Goal: Task Accomplishment & Management: Manage account settings

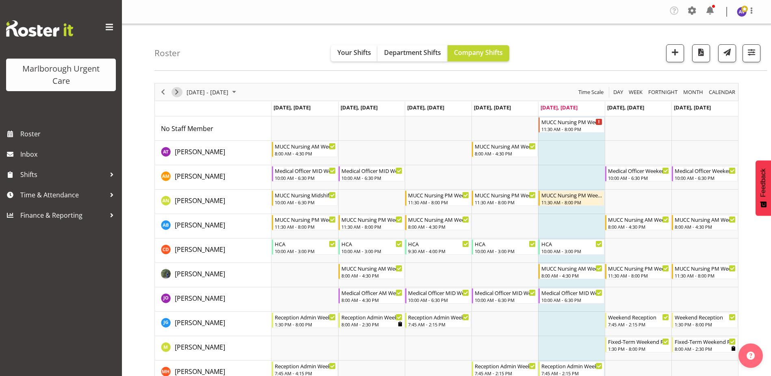
click at [180, 93] on span "Next" at bounding box center [177, 92] width 10 height 10
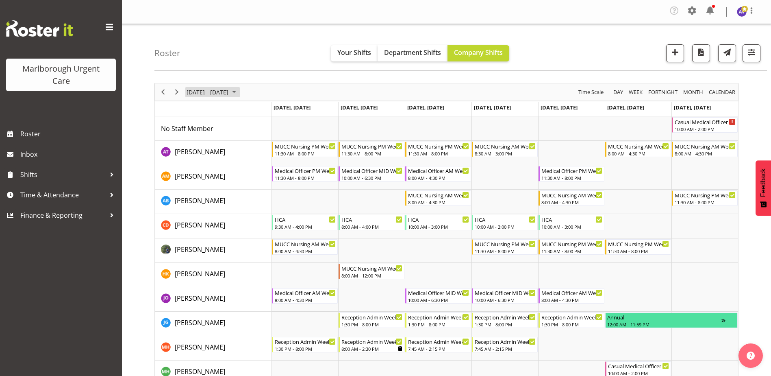
click at [229, 91] on span "September 08 - 14, 2025" at bounding box center [208, 92] width 44 height 10
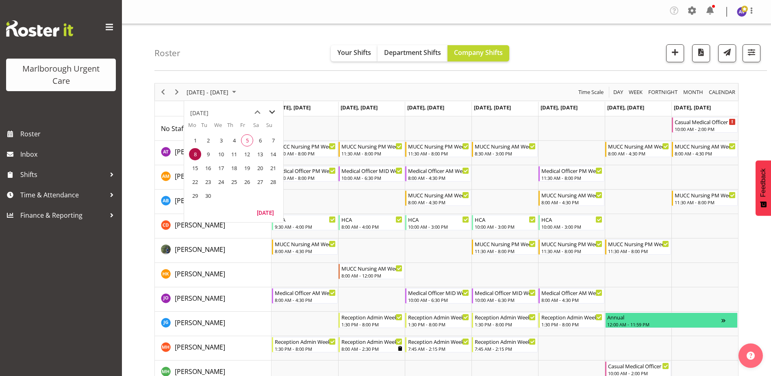
click at [271, 111] on span "next month" at bounding box center [272, 112] width 14 height 15
click at [196, 168] on span "13" at bounding box center [195, 168] width 12 height 12
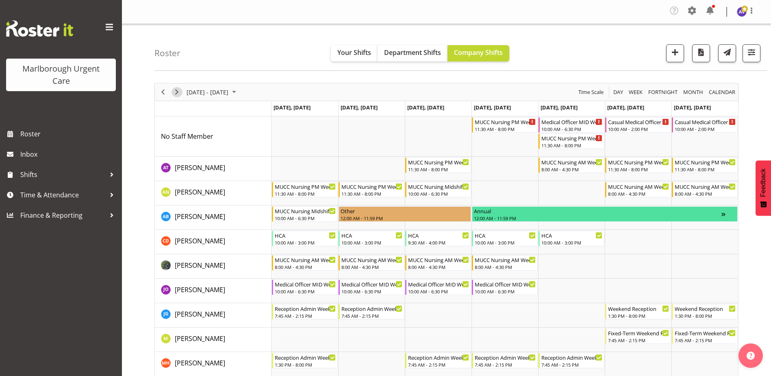
click at [179, 91] on span "Next" at bounding box center [177, 92] width 10 height 10
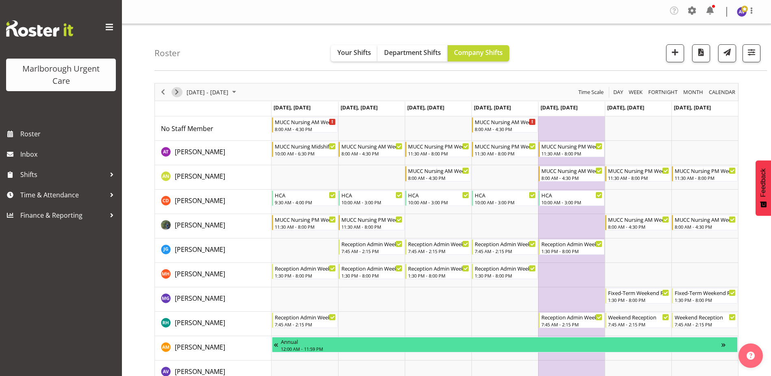
click at [181, 92] on span "Next" at bounding box center [177, 92] width 10 height 10
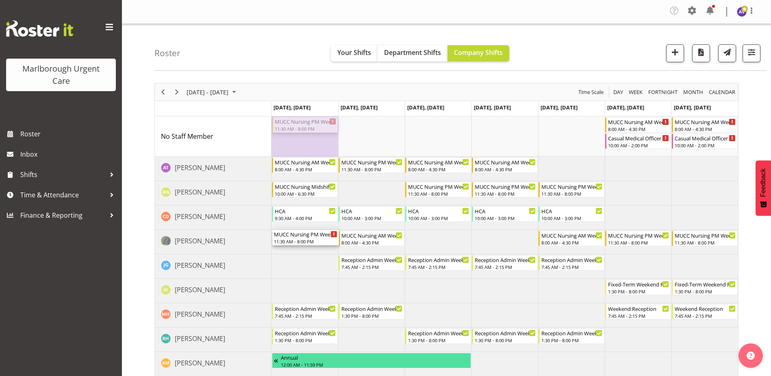
drag, startPoint x: 303, startPoint y: 127, endPoint x: 301, endPoint y: 233, distance: 105.7
drag, startPoint x: 312, startPoint y: 126, endPoint x: 305, endPoint y: 233, distance: 106.8
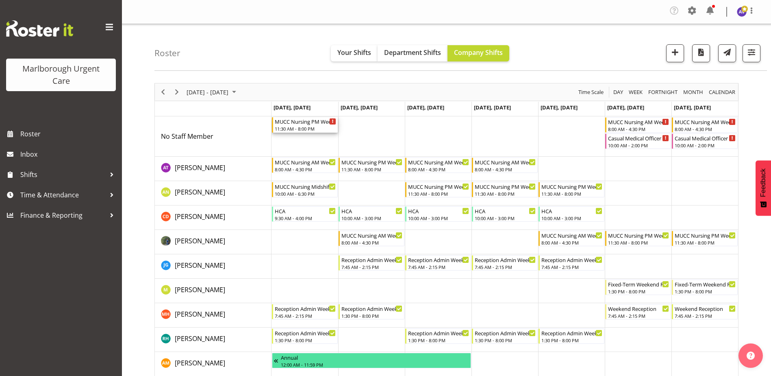
click at [315, 123] on div "MUCC Nursing PM Weekday" at bounding box center [305, 121] width 61 height 8
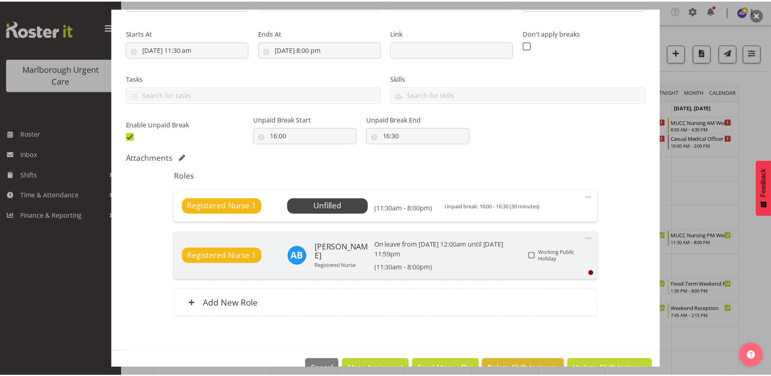
scroll to position [122, 0]
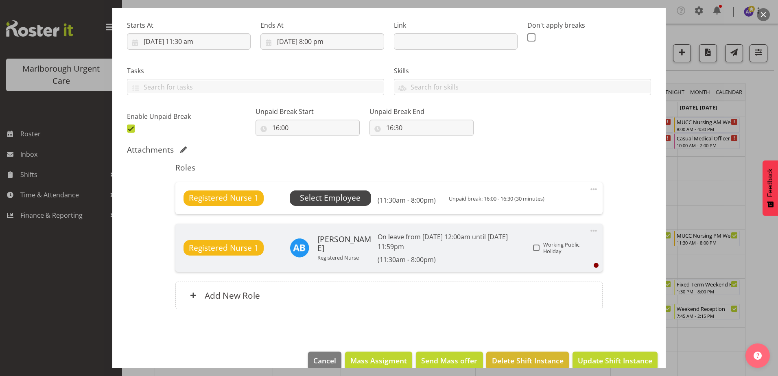
click at [349, 197] on span "Select Employee" at bounding box center [330, 198] width 61 height 12
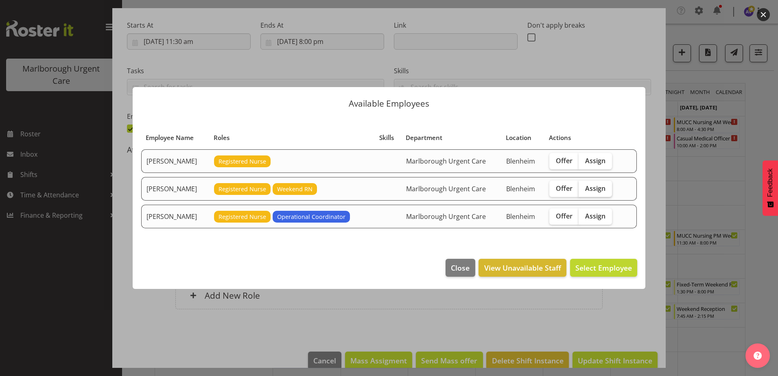
click at [595, 190] on span "Assign" at bounding box center [595, 188] width 20 height 8
click at [584, 190] on input "Assign" at bounding box center [580, 187] width 5 height 5
checkbox input "true"
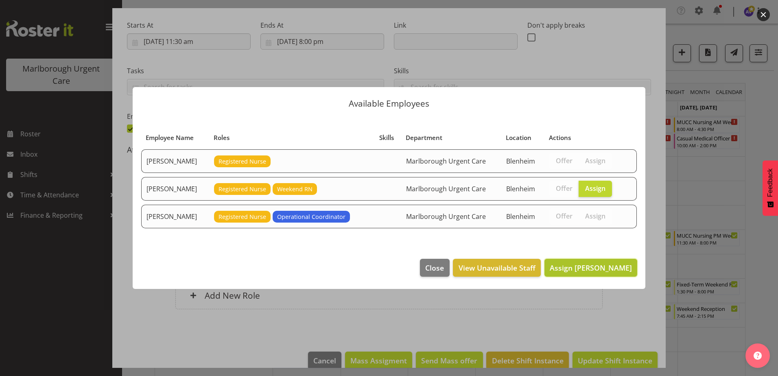
click at [580, 266] on span "Assign Gloria Varghese" at bounding box center [590, 268] width 82 height 10
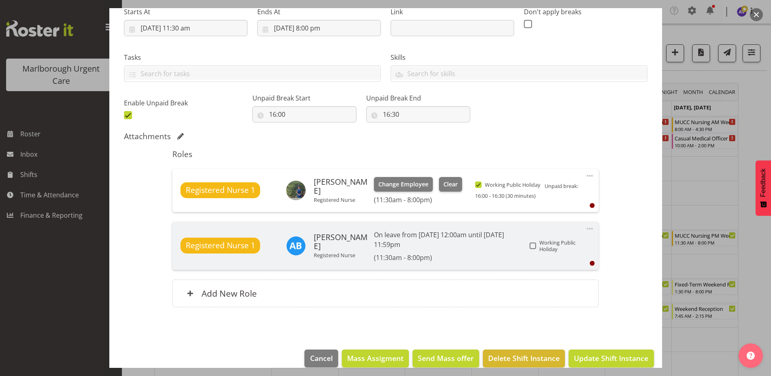
scroll to position [147, 0]
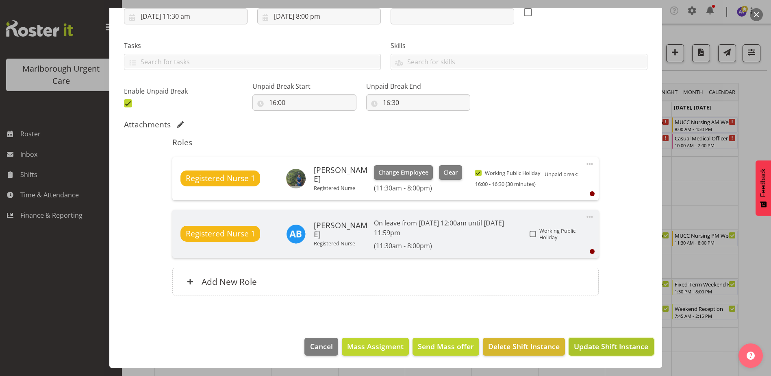
click at [600, 339] on button "Update Shift Instance" at bounding box center [611, 347] width 85 height 18
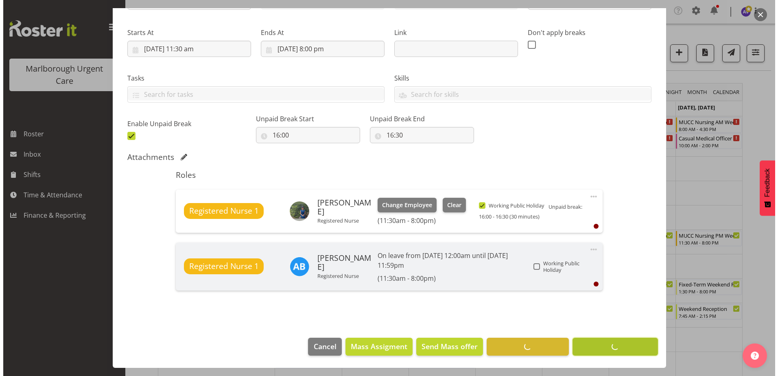
scroll to position [115, 0]
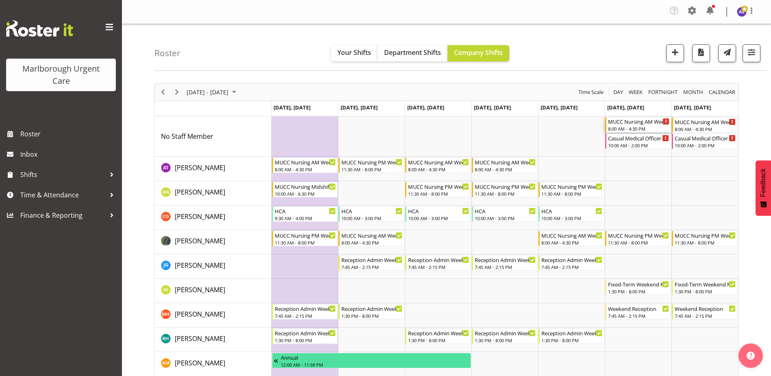
click at [630, 122] on div "MUCC Nursing AM Weekends" at bounding box center [638, 121] width 61 height 8
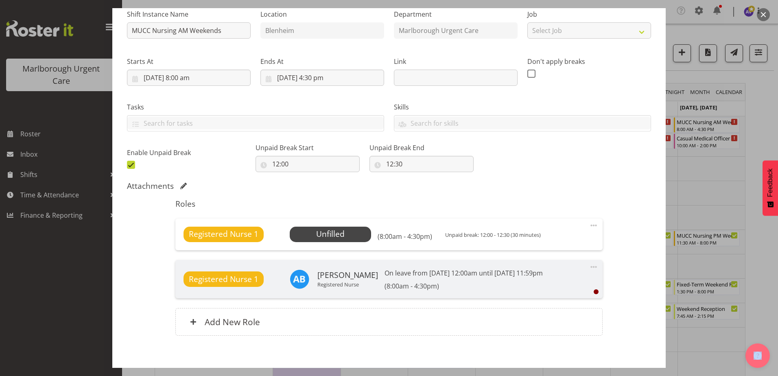
scroll to position [122, 0]
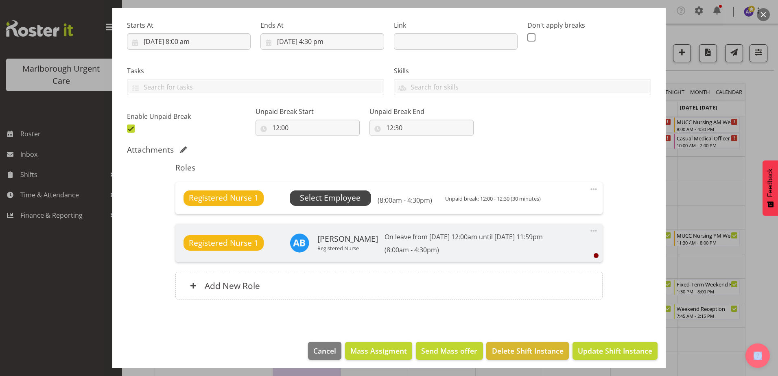
click at [343, 198] on span "Select Employee" at bounding box center [330, 198] width 61 height 12
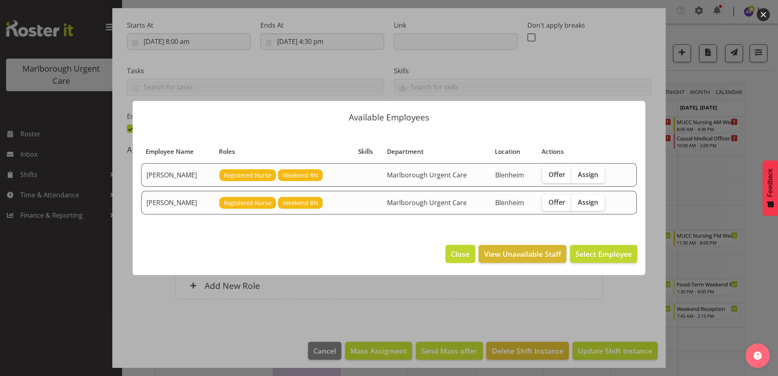
click at [462, 252] on span "Close" at bounding box center [460, 253] width 19 height 11
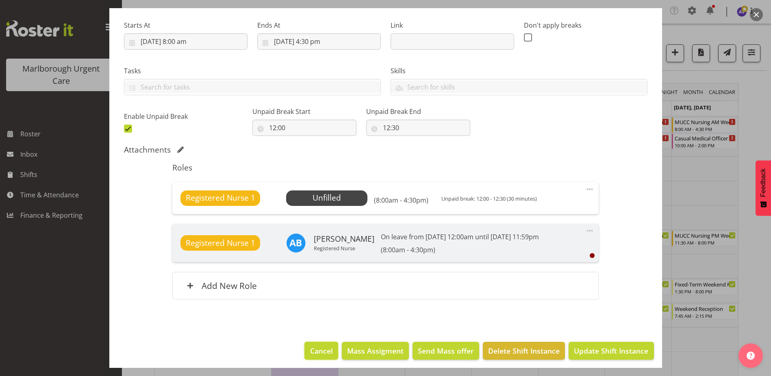
click at [319, 343] on button "Cancel" at bounding box center [321, 351] width 33 height 18
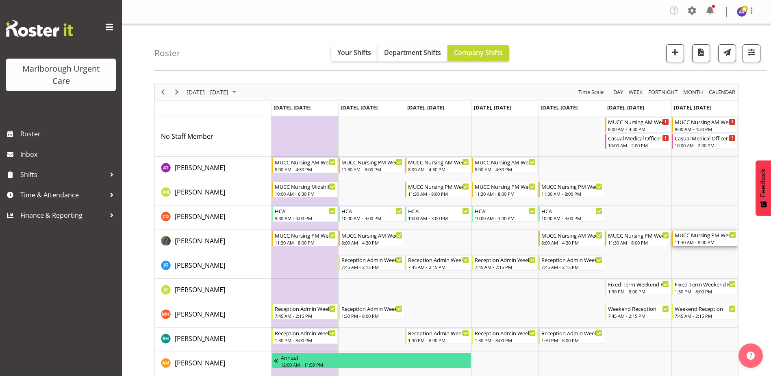
click at [694, 240] on div "11:30 AM - 8:00 PM" at bounding box center [705, 242] width 61 height 7
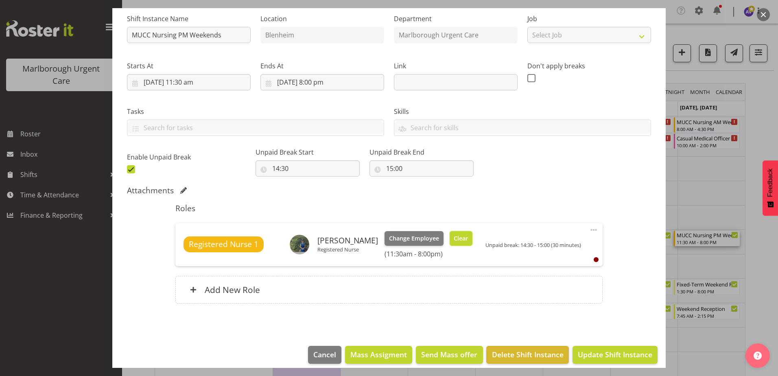
click at [455, 240] on span "Clear" at bounding box center [460, 238] width 14 height 9
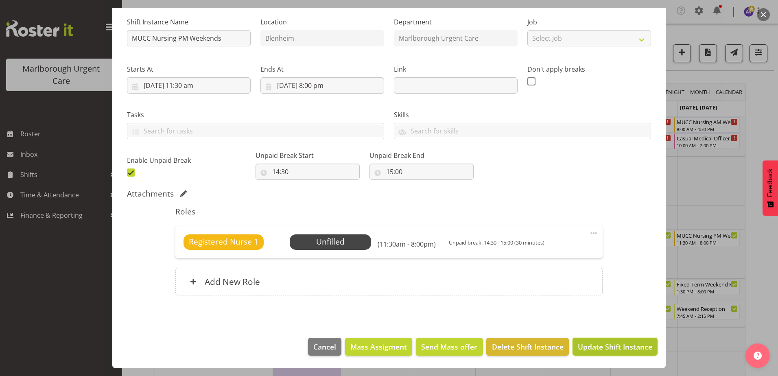
click at [581, 346] on span "Update Shift Instance" at bounding box center [614, 346] width 74 height 11
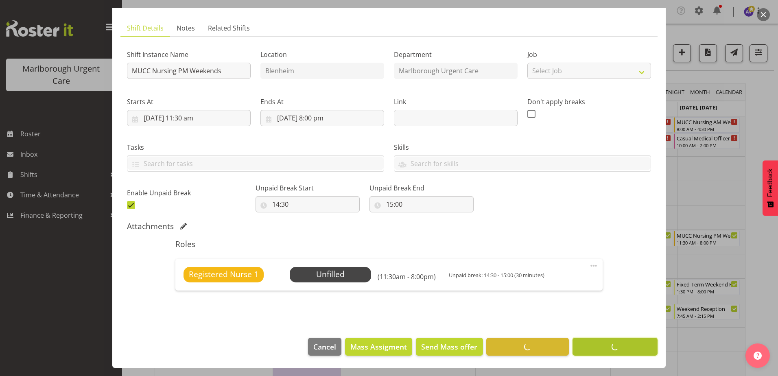
scroll to position [46, 0]
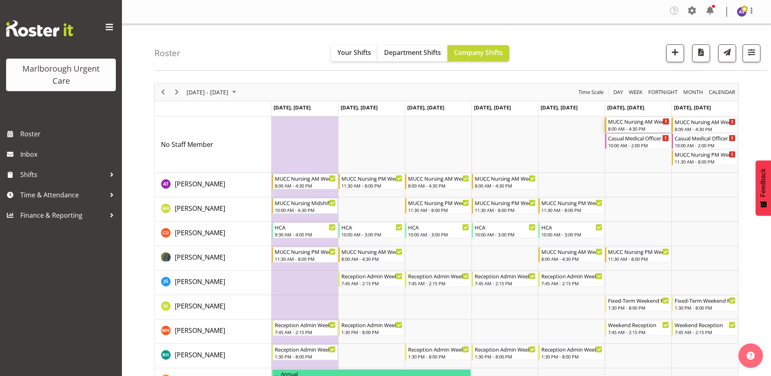
click at [647, 122] on div "MUCC Nursing AM Weekends" at bounding box center [638, 121] width 61 height 8
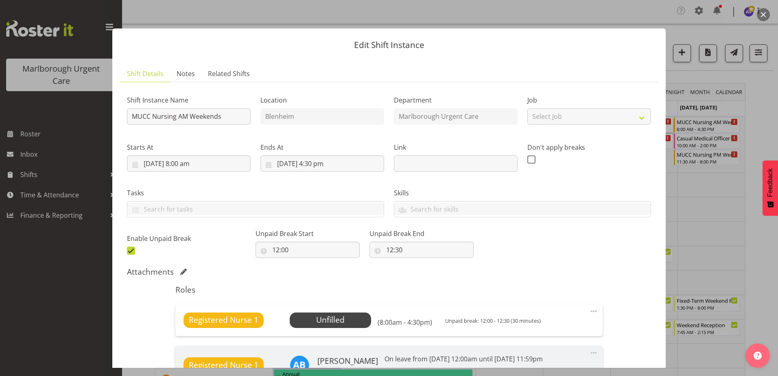
click at [762, 14] on button "button" at bounding box center [762, 14] width 13 height 13
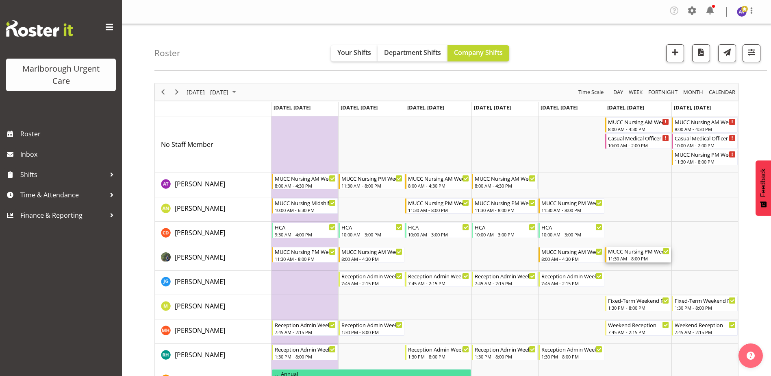
click at [633, 251] on div "MUCC Nursing PM Weekends" at bounding box center [638, 251] width 61 height 8
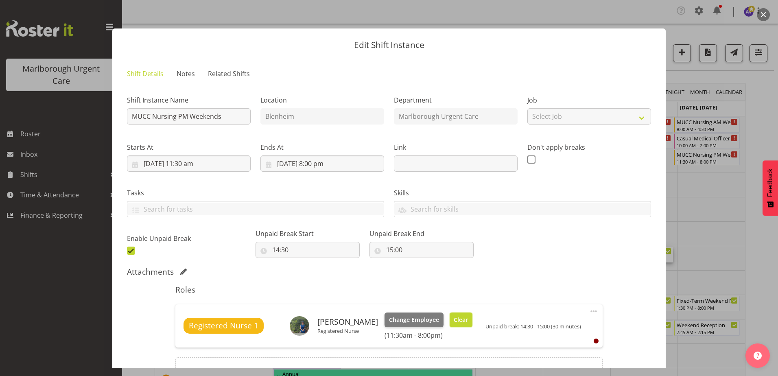
click at [460, 314] on button "Clear" at bounding box center [460, 319] width 23 height 15
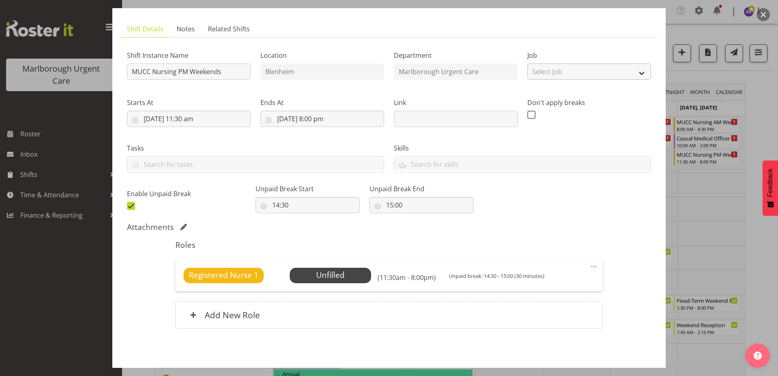
scroll to position [78, 0]
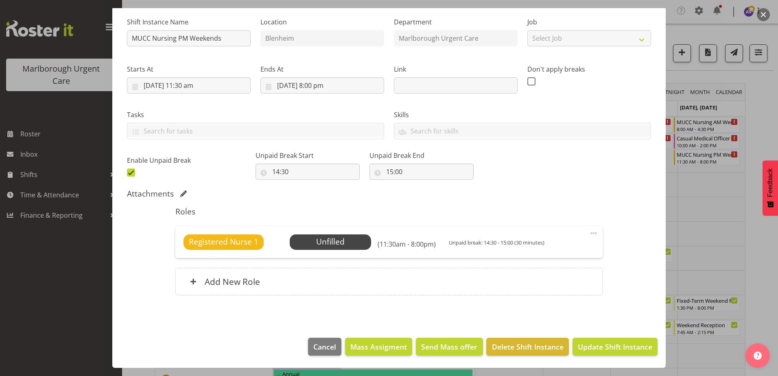
click at [764, 15] on button "button" at bounding box center [762, 14] width 13 height 13
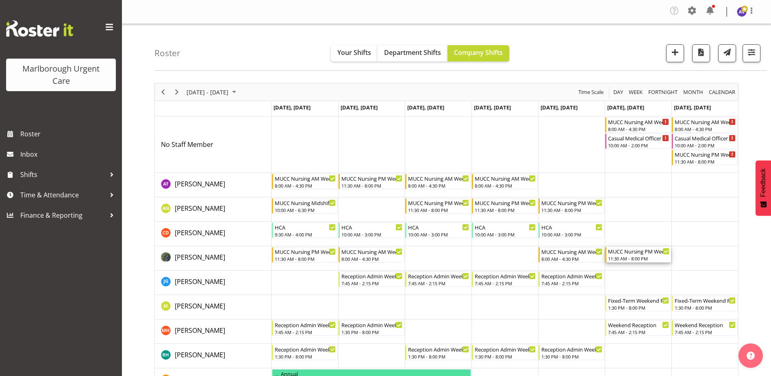
click at [644, 254] on div "MUCC Nursing PM Weekends" at bounding box center [638, 251] width 61 height 8
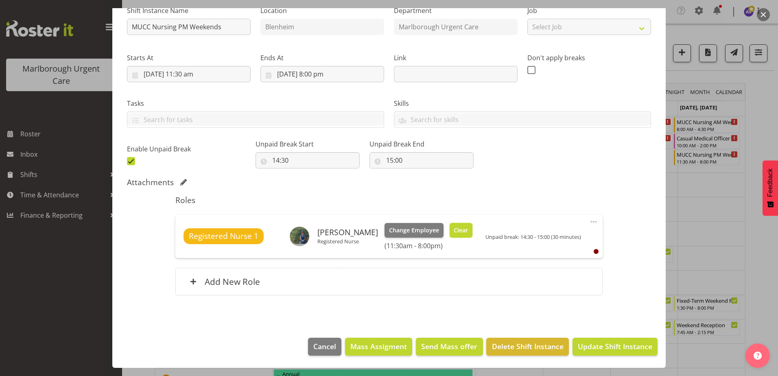
click at [460, 233] on span "Clear" at bounding box center [460, 230] width 14 height 9
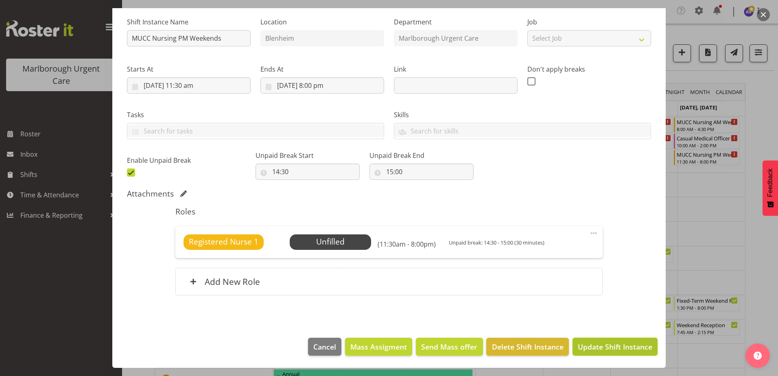
click at [604, 342] on span "Update Shift Instance" at bounding box center [614, 346] width 74 height 11
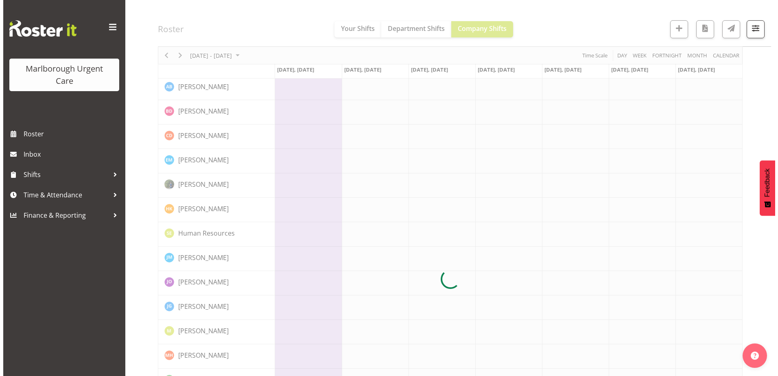
scroll to position [0, 0]
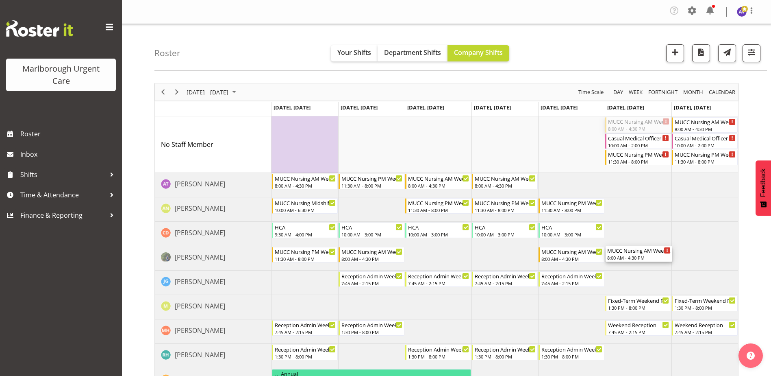
drag, startPoint x: 640, startPoint y: 123, endPoint x: 683, endPoint y: 187, distance: 76.5
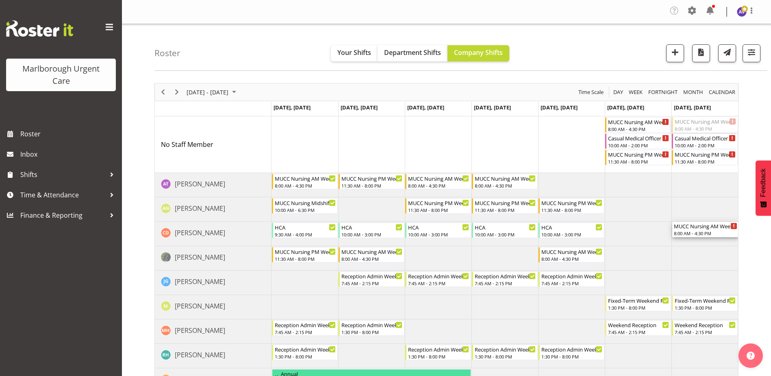
drag, startPoint x: 695, startPoint y: 126, endPoint x: 693, endPoint y: 223, distance: 96.8
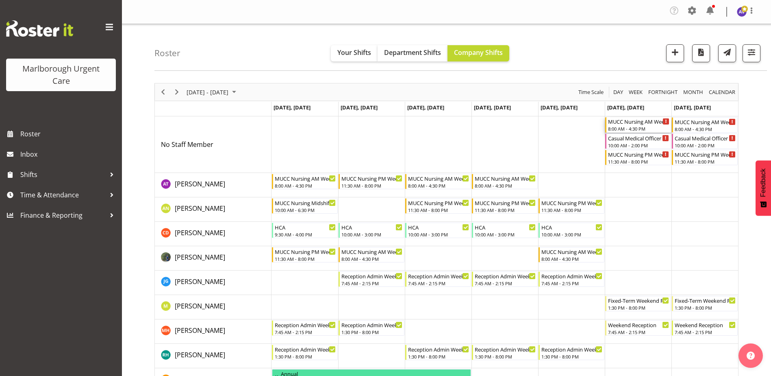
click at [638, 124] on div "MUCC Nursing AM Weekends" at bounding box center [638, 121] width 61 height 8
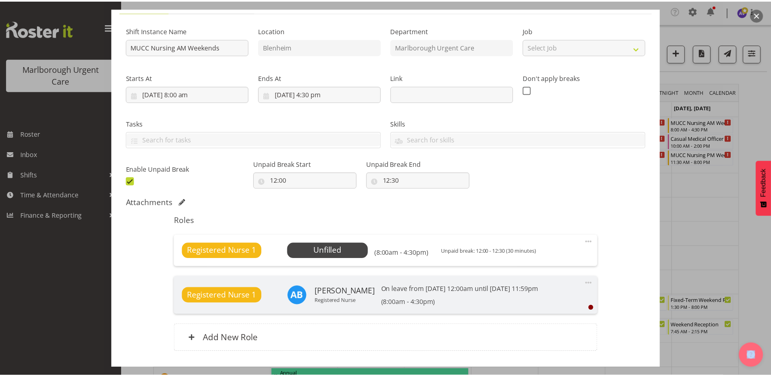
scroll to position [122, 0]
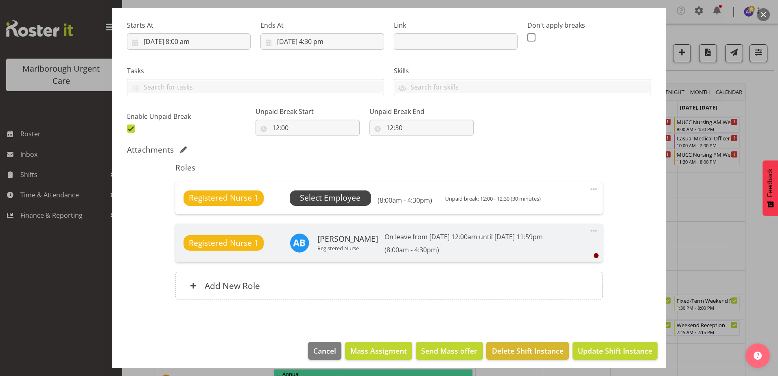
click at [332, 204] on span "Select Employee" at bounding box center [330, 197] width 81 height 15
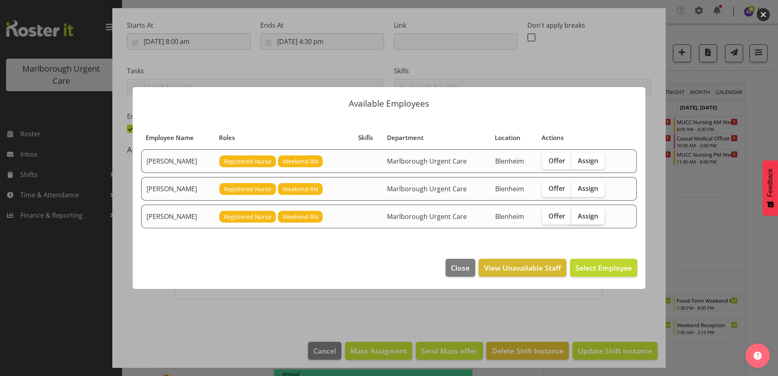
click at [598, 213] on span "Assign" at bounding box center [587, 216] width 20 height 8
click at [576, 213] on input "Assign" at bounding box center [573, 215] width 5 height 5
checkbox input "true"
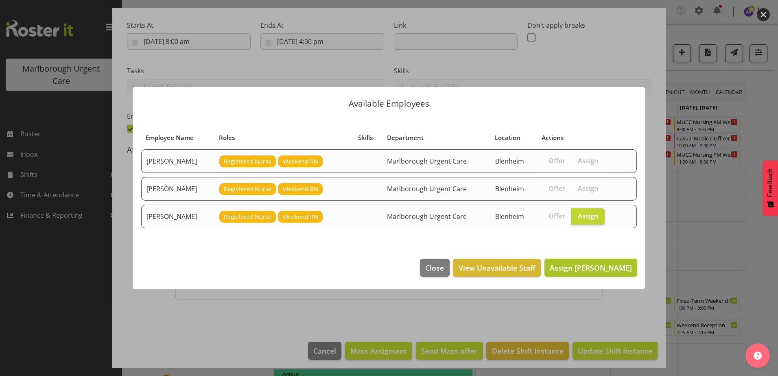
click at [597, 268] on span "Assign Gloria Varghese" at bounding box center [590, 268] width 82 height 10
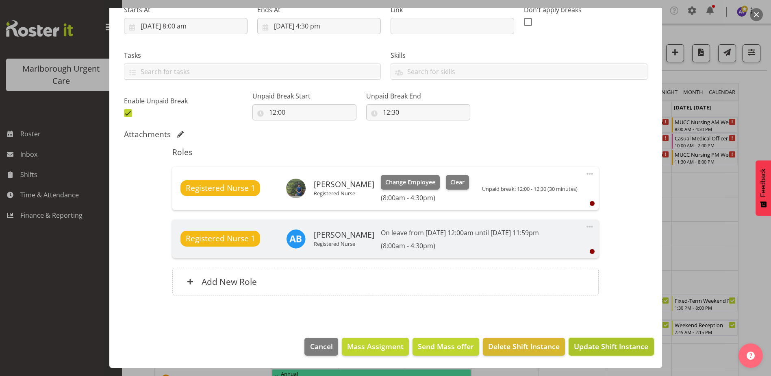
click at [613, 346] on span "Update Shift Instance" at bounding box center [611, 346] width 74 height 11
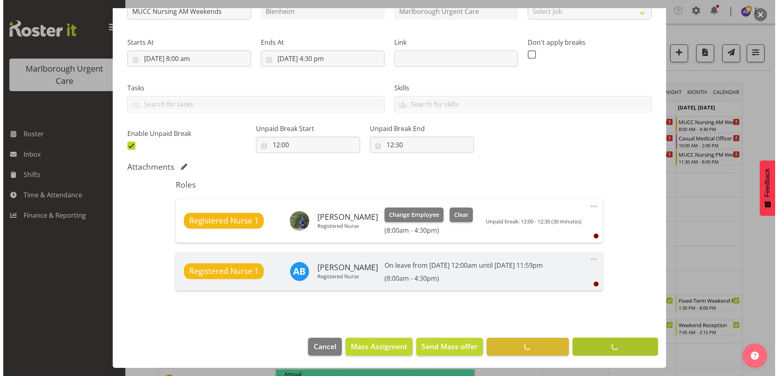
scroll to position [105, 0]
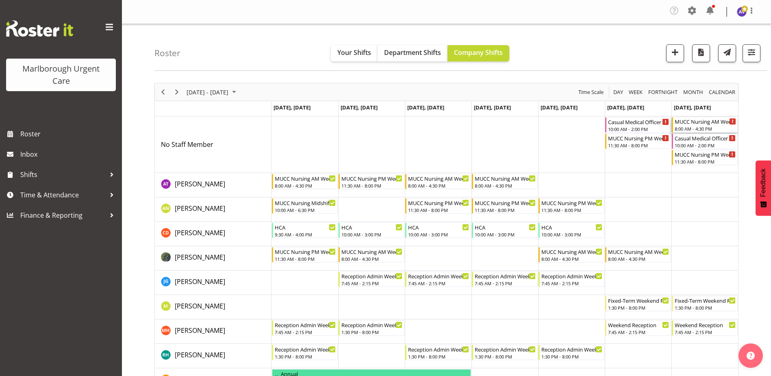
click at [698, 126] on div "8:00 AM - 4:30 PM" at bounding box center [705, 128] width 61 height 7
click at [0, 0] on div at bounding box center [0, 0] width 0 height 0
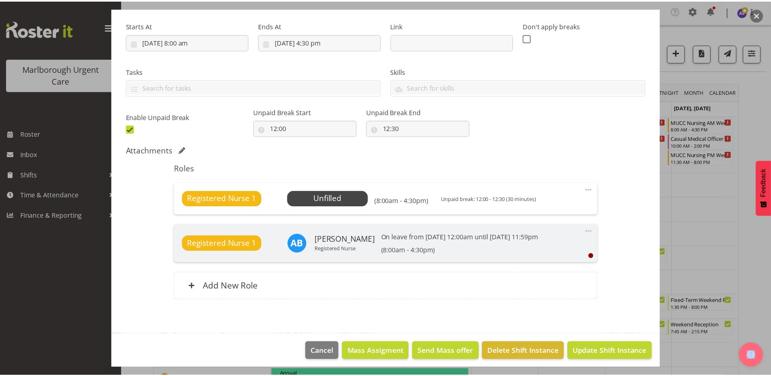
scroll to position [126, 0]
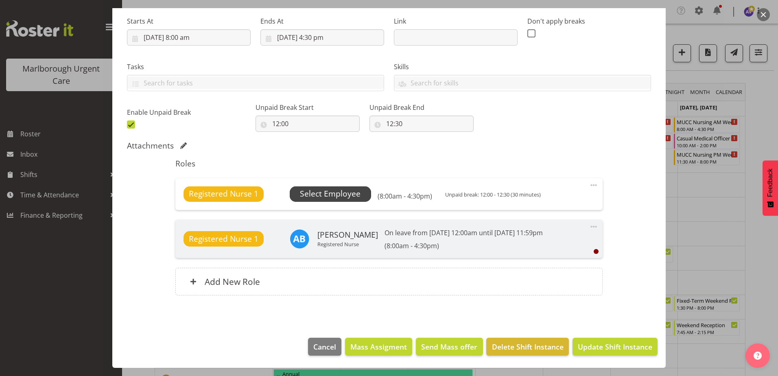
click at [329, 197] on span "Select Employee" at bounding box center [330, 194] width 61 height 12
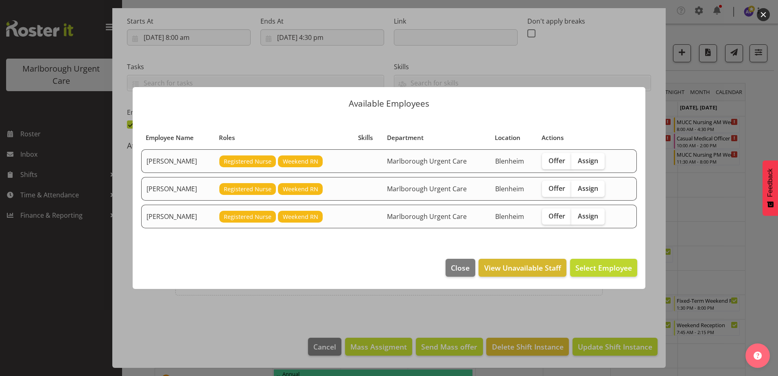
click at [259, 217] on span "Registered Nurse" at bounding box center [248, 216] width 48 height 9
click at [591, 216] on span "Assign" at bounding box center [587, 216] width 20 height 8
click at [576, 216] on input "Assign" at bounding box center [573, 215] width 5 height 5
checkbox input "true"
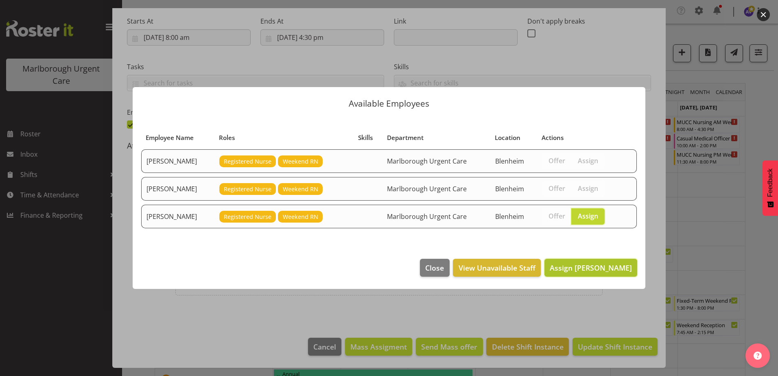
click at [585, 266] on span "Assign Gloria Varghese" at bounding box center [590, 268] width 82 height 10
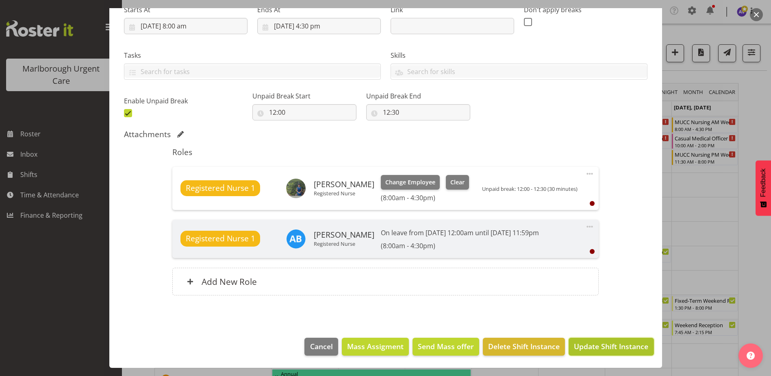
click at [593, 349] on span "Update Shift Instance" at bounding box center [611, 346] width 74 height 11
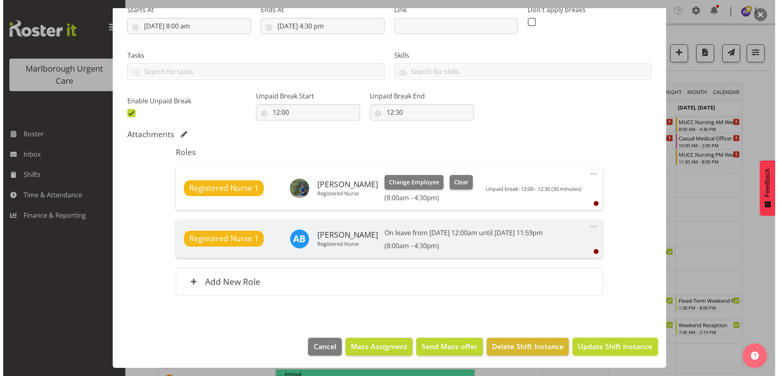
scroll to position [105, 0]
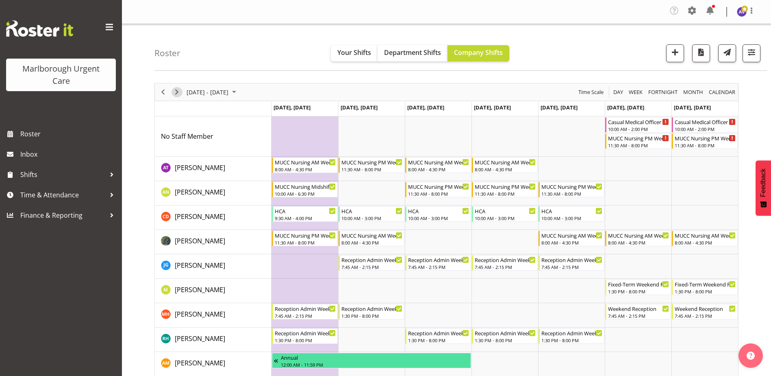
click at [176, 89] on span "Next" at bounding box center [177, 92] width 10 height 10
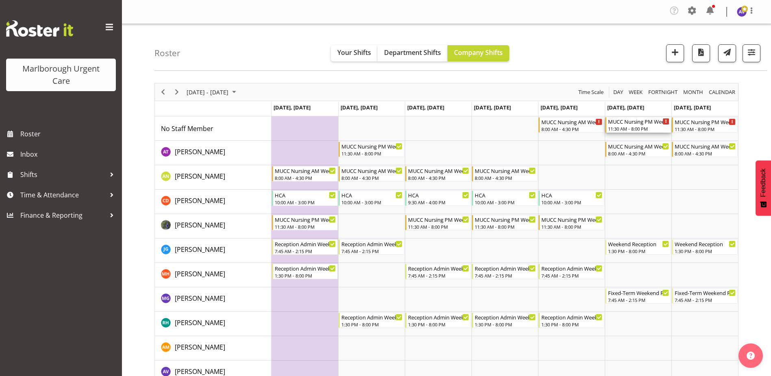
click at [636, 127] on div "11:30 AM - 8:00 PM" at bounding box center [638, 128] width 61 height 7
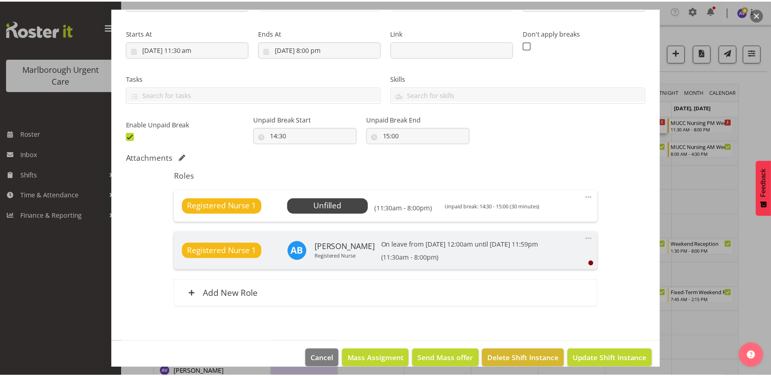
scroll to position [122, 0]
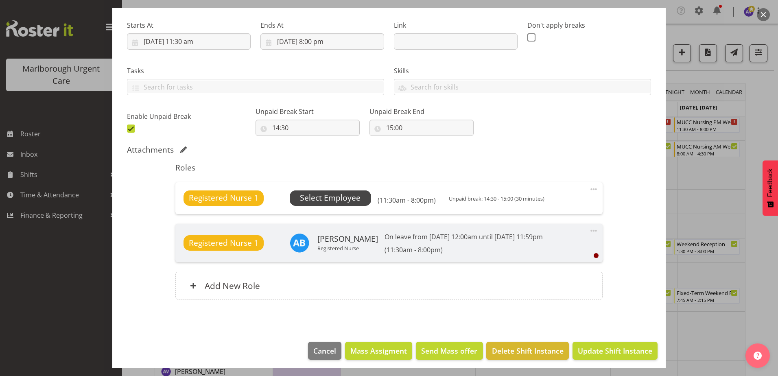
click at [345, 199] on span "Select Employee" at bounding box center [330, 198] width 61 height 12
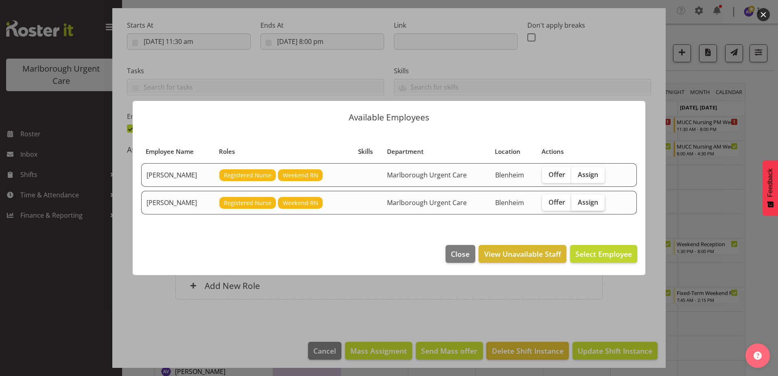
click at [597, 203] on span "Assign" at bounding box center [587, 202] width 20 height 8
click at [576, 203] on input "Assign" at bounding box center [573, 201] width 5 height 5
checkbox input "true"
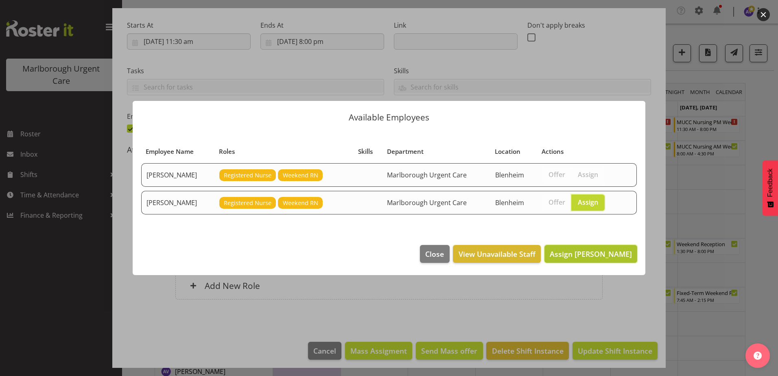
click at [584, 251] on span "Assign Gloria Varghese" at bounding box center [590, 254] width 82 height 10
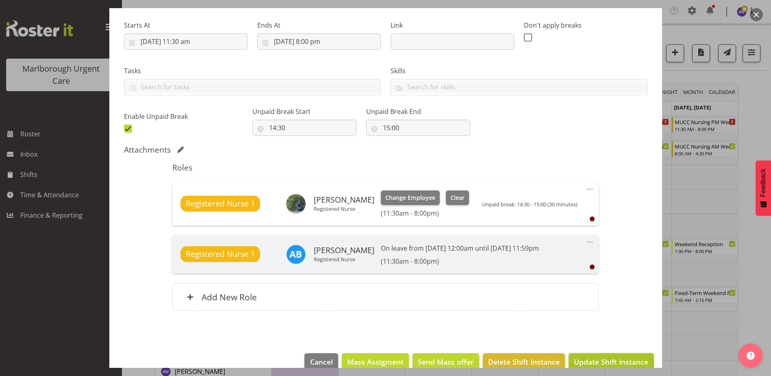
click at [617, 357] on span "Update Shift Instance" at bounding box center [611, 361] width 74 height 11
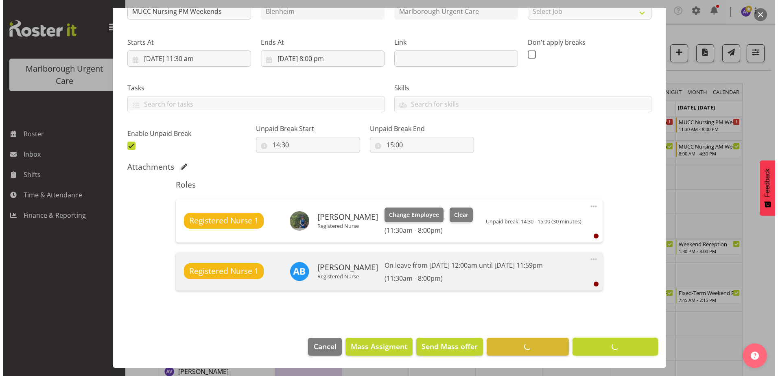
scroll to position [105, 0]
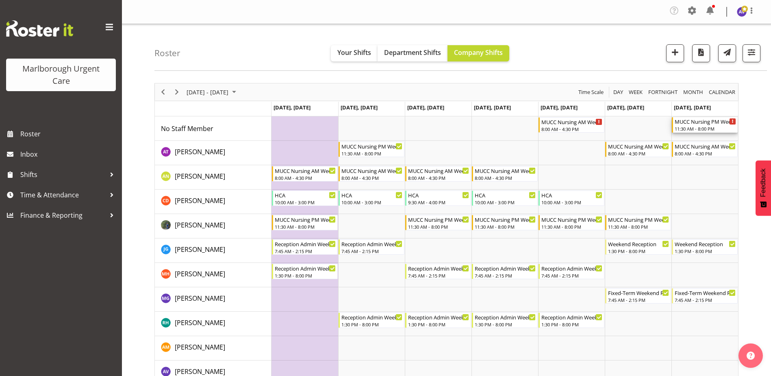
click at [704, 123] on div "MUCC Nursing PM Weekends" at bounding box center [705, 121] width 61 height 8
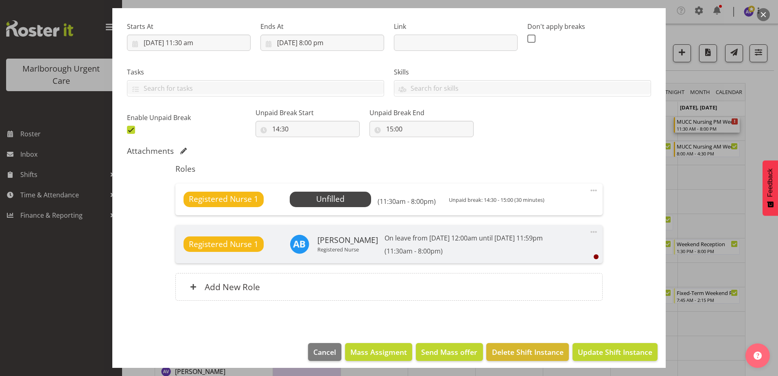
scroll to position [122, 0]
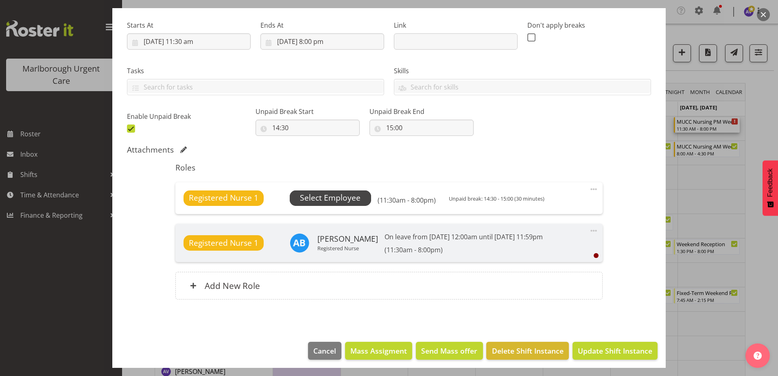
click at [335, 198] on span "Select Employee" at bounding box center [330, 198] width 61 height 12
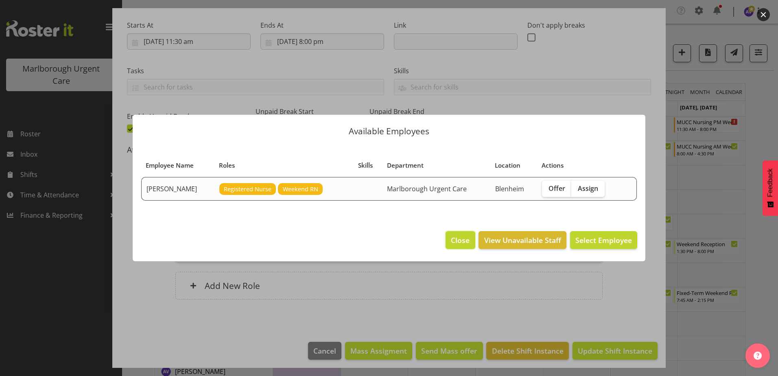
click at [457, 241] on span "Close" at bounding box center [460, 240] width 19 height 11
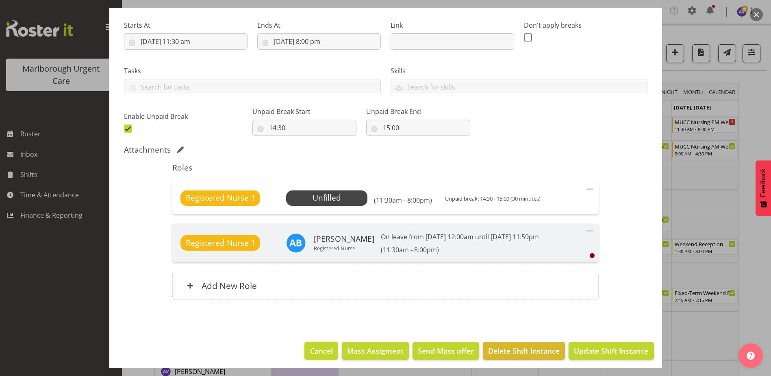
click at [327, 350] on span "Cancel" at bounding box center [321, 350] width 23 height 11
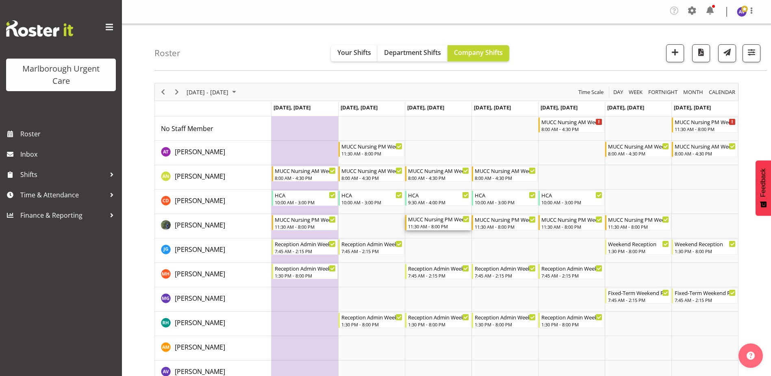
click at [433, 220] on div "MUCC Nursing PM Weekday" at bounding box center [438, 219] width 61 height 8
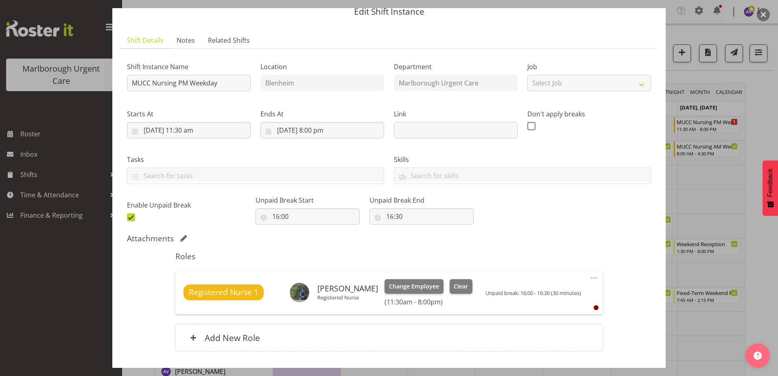
scroll to position [81, 0]
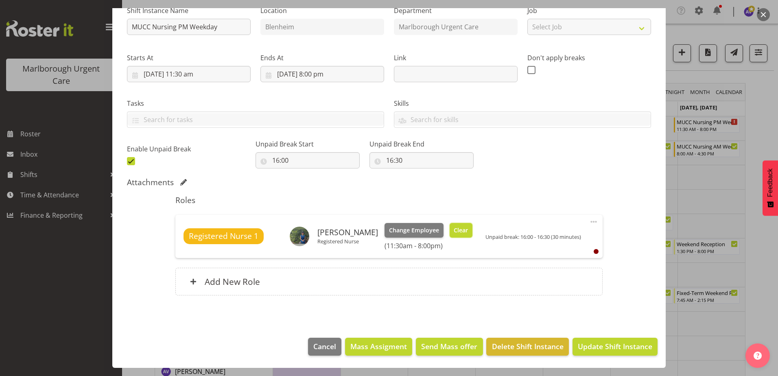
click at [460, 228] on span "Clear" at bounding box center [460, 230] width 14 height 9
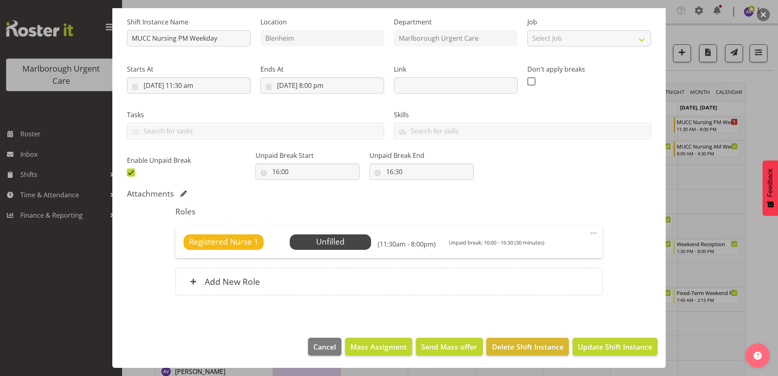
scroll to position [78, 0]
click at [608, 346] on span "Update Shift Instance" at bounding box center [614, 346] width 74 height 11
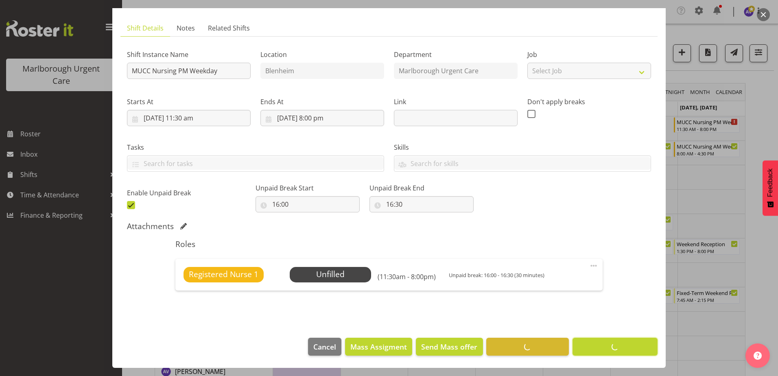
scroll to position [46, 0]
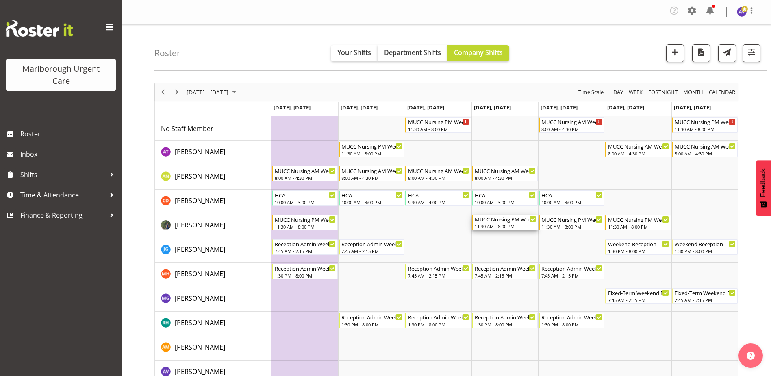
click at [489, 218] on div "MUCC Nursing PM Weekday" at bounding box center [505, 219] width 61 height 8
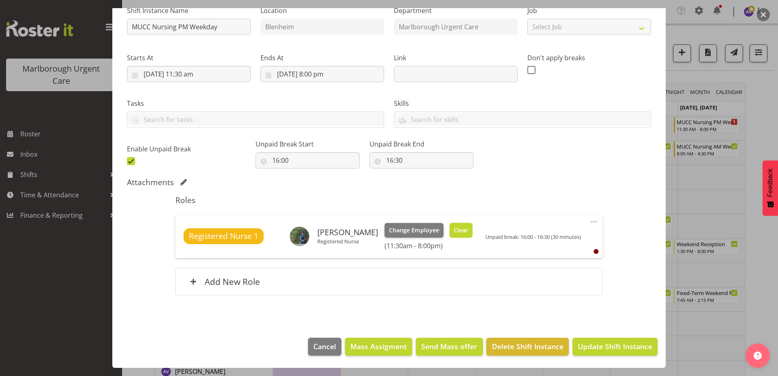
click at [456, 227] on span "Clear" at bounding box center [460, 230] width 14 height 9
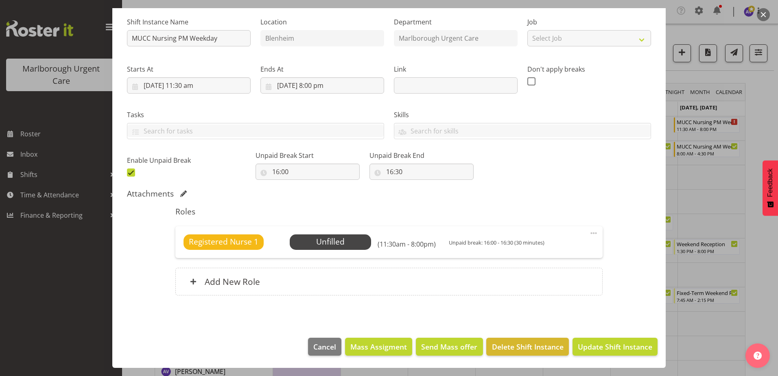
scroll to position [78, 0]
click at [606, 344] on span "Update Shift Instance" at bounding box center [614, 346] width 74 height 11
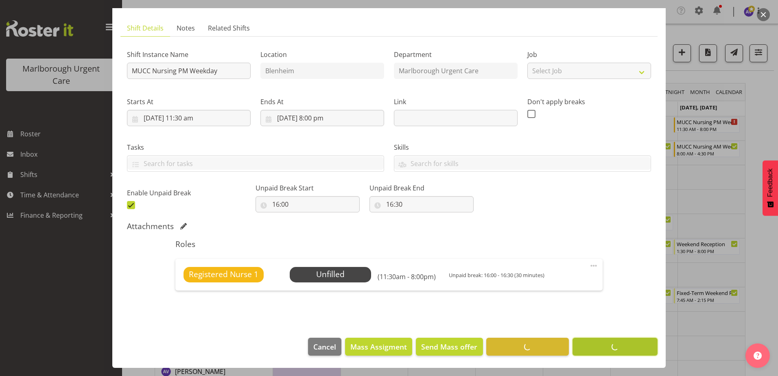
scroll to position [46, 0]
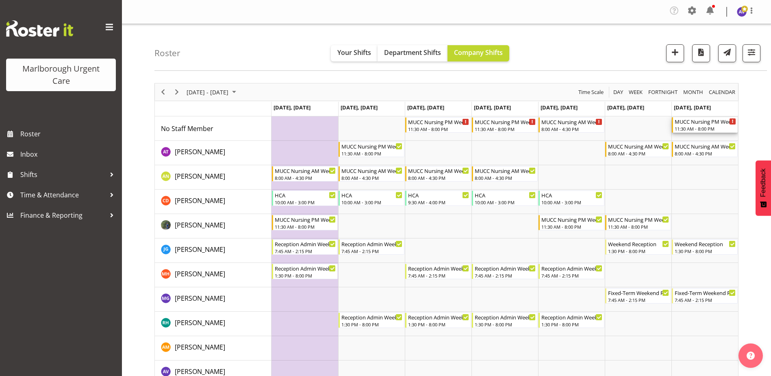
click at [704, 125] on div "MUCC Nursing PM Weekends" at bounding box center [705, 121] width 61 height 8
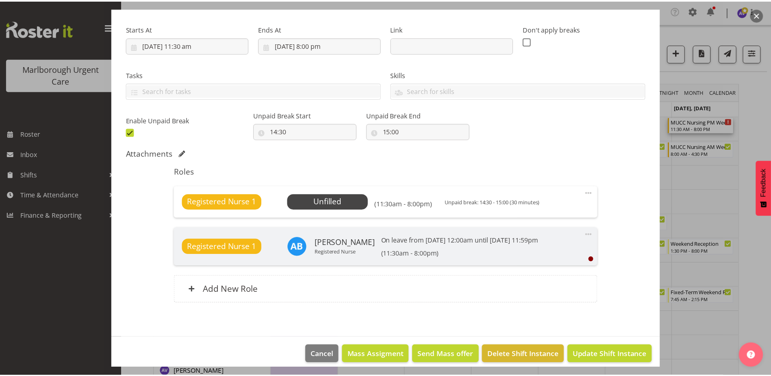
scroll to position [126, 0]
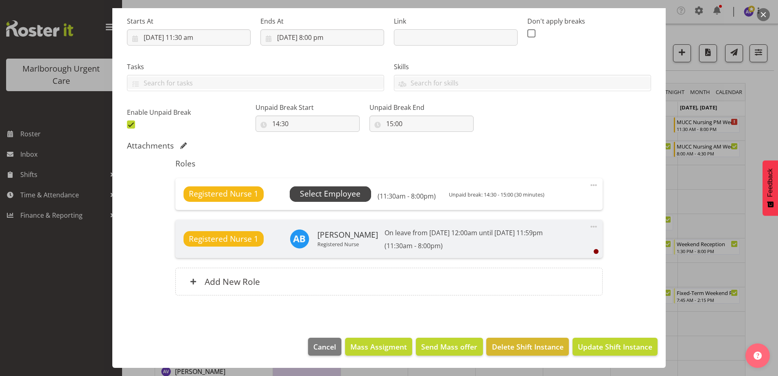
click at [361, 194] on span "Select Employee" at bounding box center [330, 193] width 81 height 15
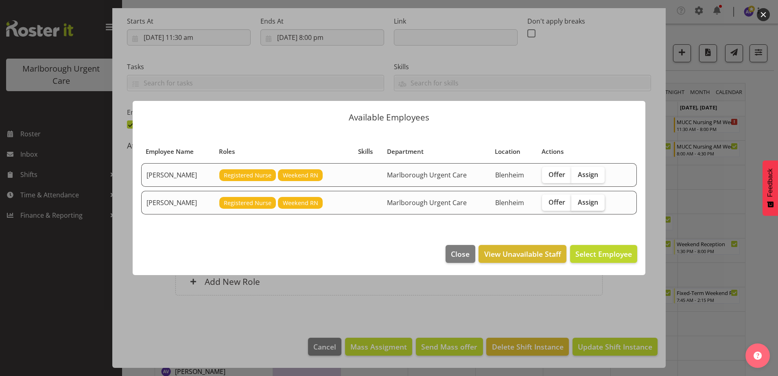
click at [598, 200] on span "Assign" at bounding box center [587, 202] width 20 height 8
click at [576, 200] on input "Assign" at bounding box center [573, 201] width 5 height 5
checkbox input "true"
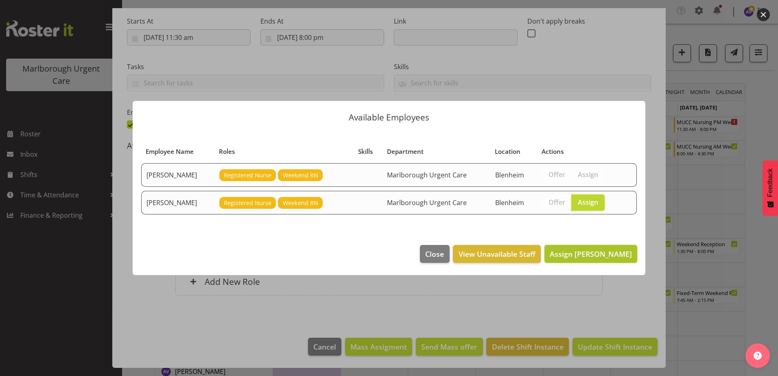
click at [588, 251] on span "Assign Gloria Varghese" at bounding box center [590, 254] width 82 height 10
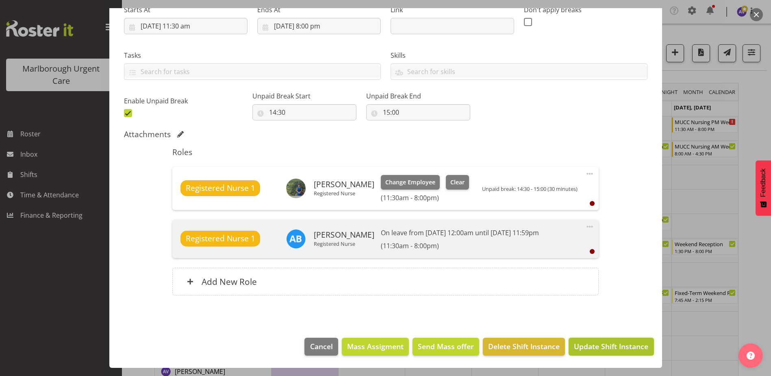
click at [591, 342] on span "Update Shift Instance" at bounding box center [611, 346] width 74 height 11
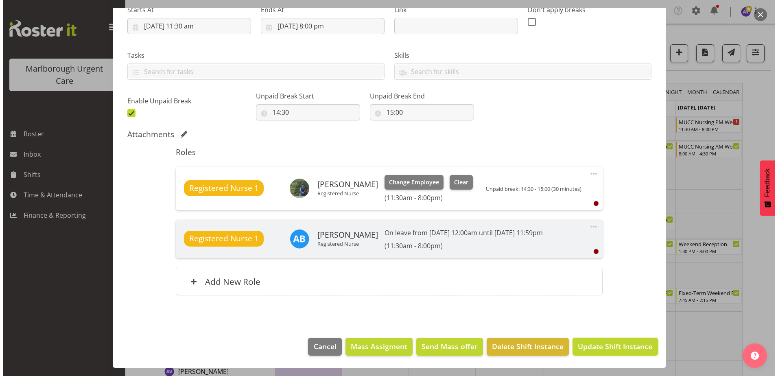
scroll to position [105, 0]
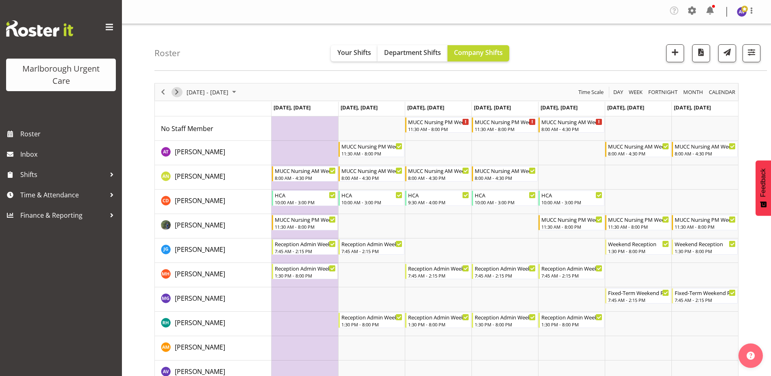
click at [180, 91] on span "Next" at bounding box center [177, 92] width 10 height 10
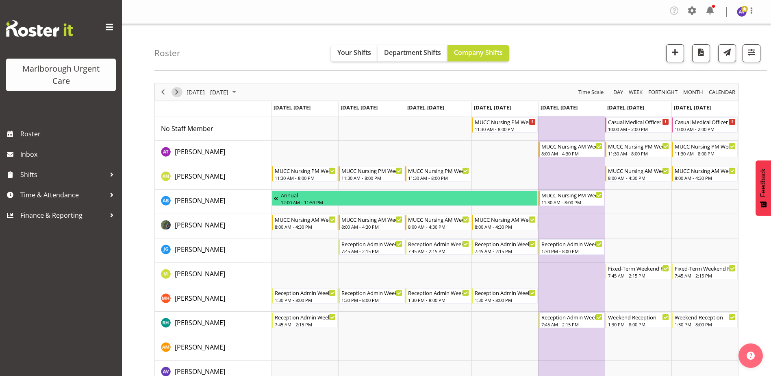
click at [178, 92] on span "Next" at bounding box center [177, 92] width 10 height 10
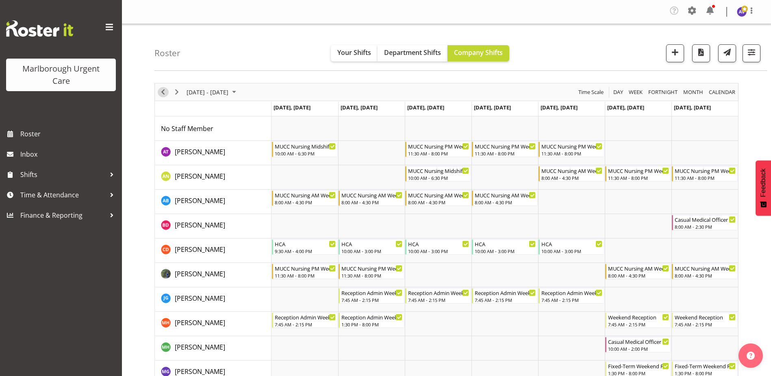
click at [164, 89] on span "Previous" at bounding box center [163, 92] width 10 height 10
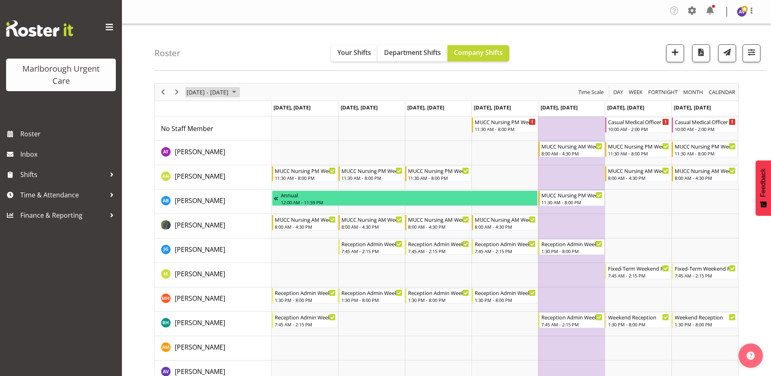
click at [229, 87] on span "[DATE] - [DATE]" at bounding box center [208, 92] width 44 height 10
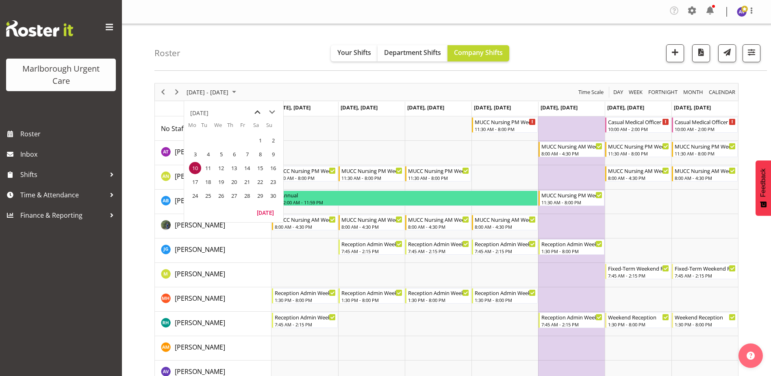
click at [255, 112] on span "previous month" at bounding box center [258, 112] width 14 height 15
click at [198, 183] on span "22" at bounding box center [195, 182] width 12 height 12
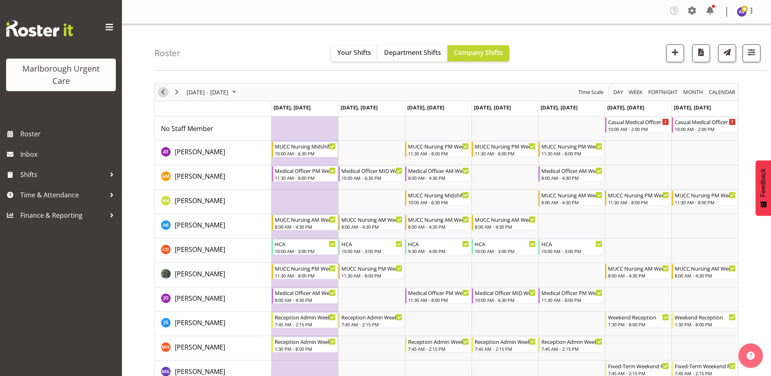
click at [163, 91] on span "Previous" at bounding box center [163, 92] width 10 height 10
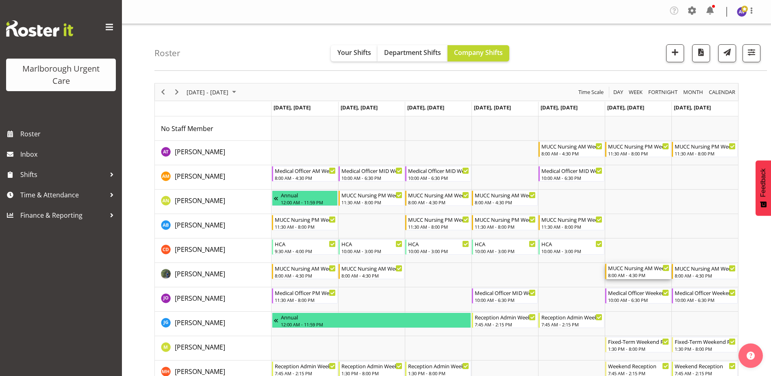
click at [621, 275] on div "8:00 AM - 4:30 PM" at bounding box center [638, 275] width 61 height 7
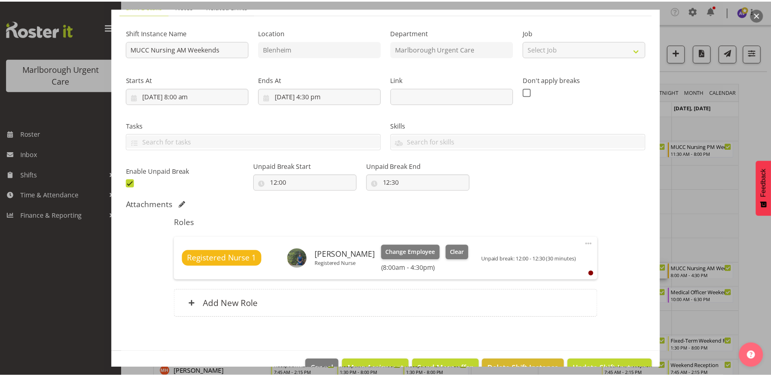
scroll to position [89, 0]
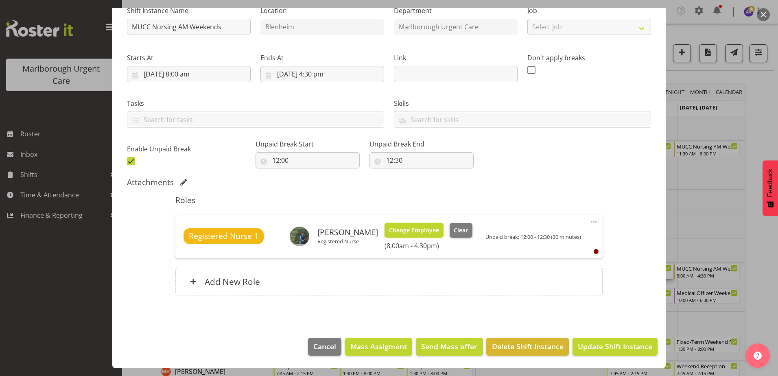
click at [420, 233] on span "Change Employee" at bounding box center [414, 230] width 50 height 9
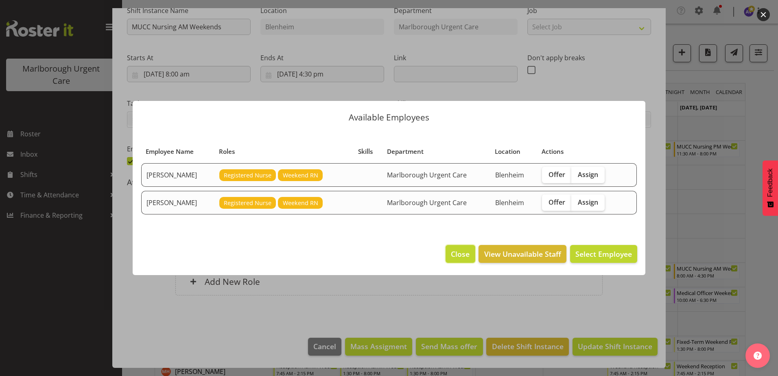
click at [459, 251] on span "Close" at bounding box center [460, 253] width 19 height 11
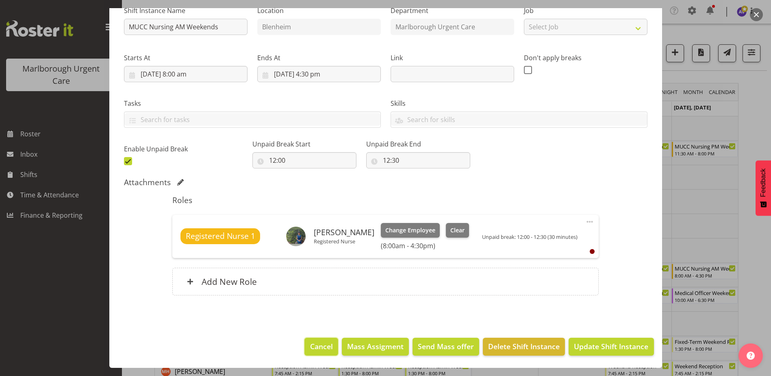
click at [320, 345] on span "Cancel" at bounding box center [321, 346] width 23 height 11
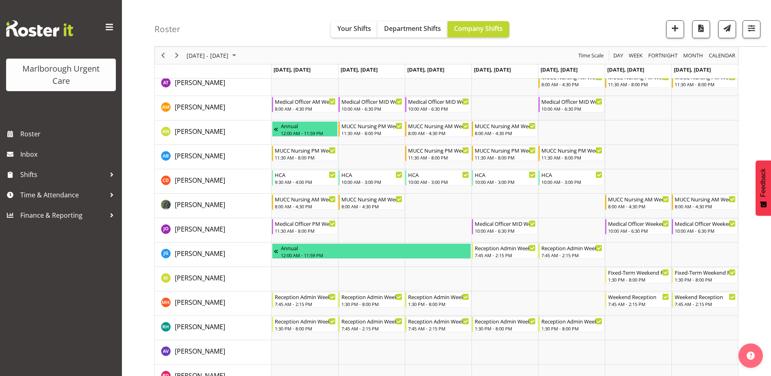
scroll to position [0, 0]
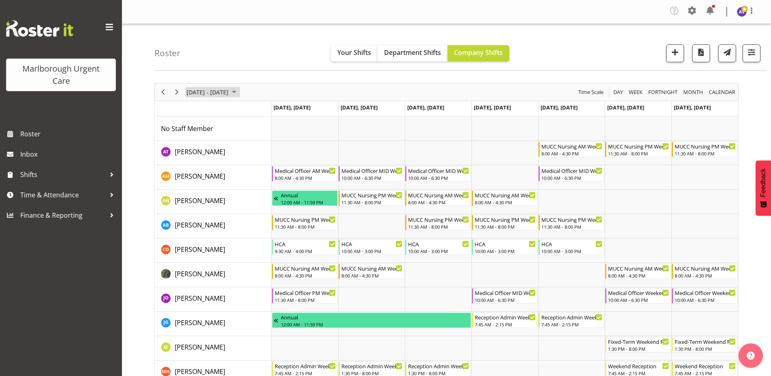
click at [225, 88] on span "September 15 - 21, 2025" at bounding box center [208, 92] width 44 height 10
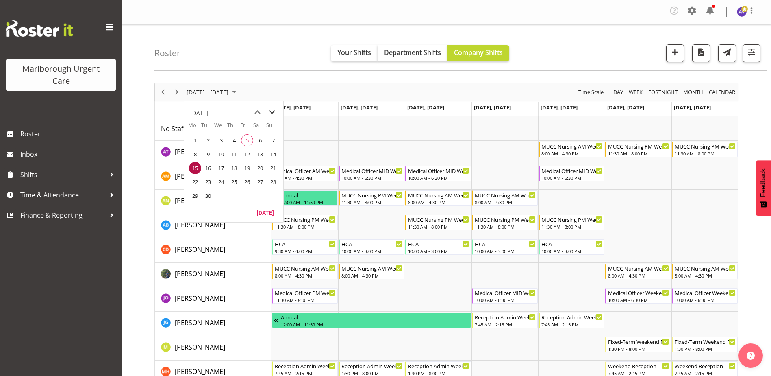
click at [275, 112] on span "next month" at bounding box center [272, 112] width 14 height 15
click at [248, 140] on span "5" at bounding box center [247, 140] width 12 height 12
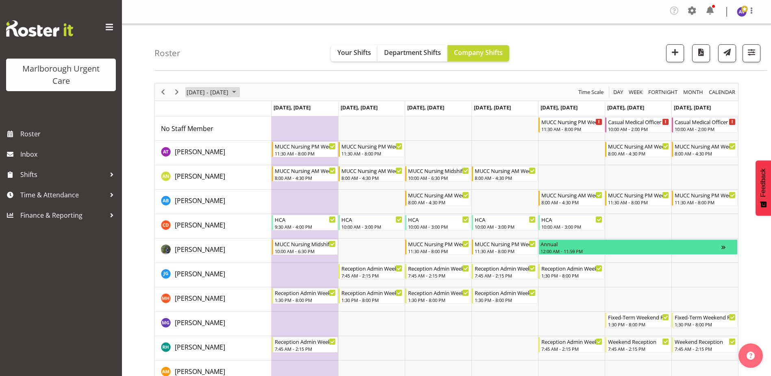
click at [218, 88] on span "December 01 - 07, 2025" at bounding box center [208, 92] width 44 height 10
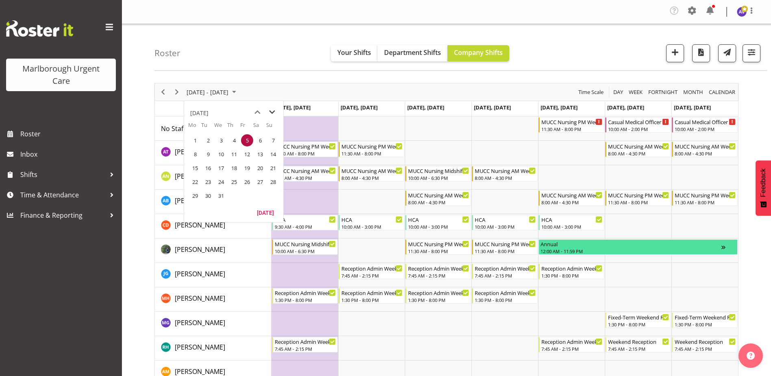
click at [274, 110] on span "next month" at bounding box center [272, 112] width 14 height 15
click at [197, 150] on span "5" at bounding box center [195, 154] width 12 height 12
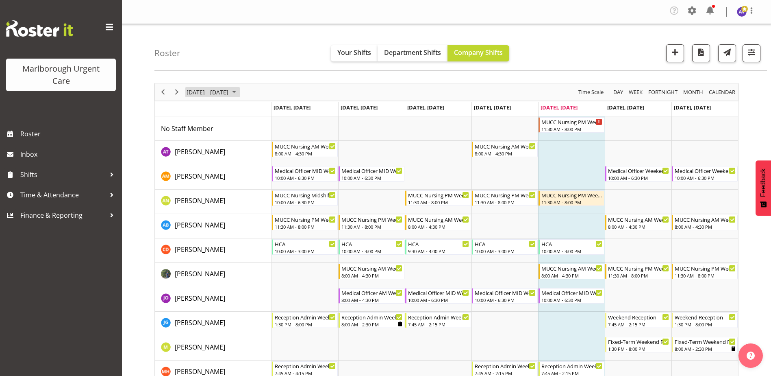
click at [201, 92] on span "[DATE] - [DATE]" at bounding box center [208, 92] width 44 height 10
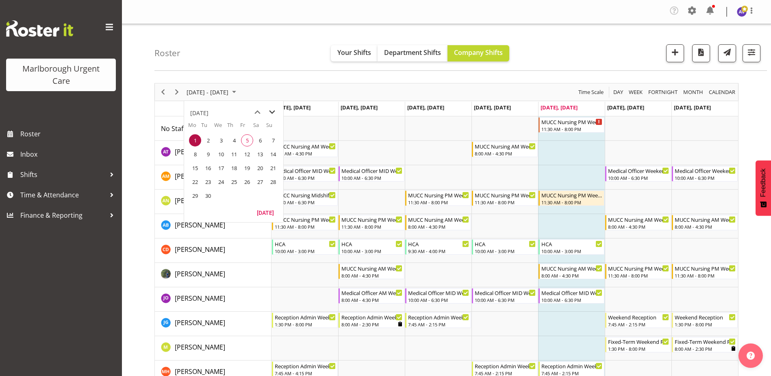
click at [270, 108] on span "next month" at bounding box center [272, 112] width 14 height 15
click at [213, 167] on span "14" at bounding box center [208, 168] width 12 height 12
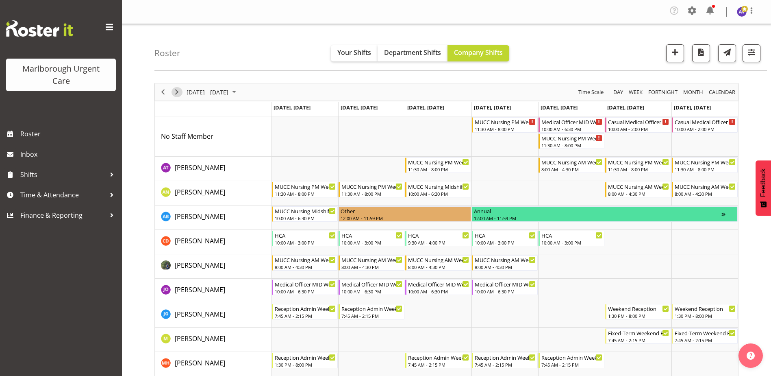
click at [177, 90] on span "Next" at bounding box center [177, 92] width 10 height 10
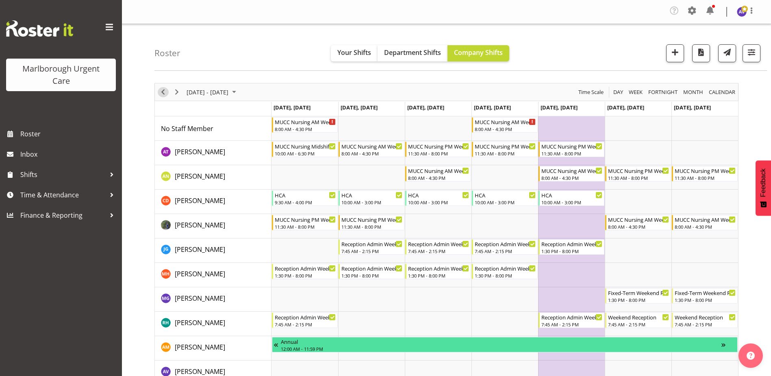
drag, startPoint x: 166, startPoint y: 92, endPoint x: 477, endPoint y: 126, distance: 313.7
click at [166, 92] on span "Previous" at bounding box center [163, 92] width 10 height 10
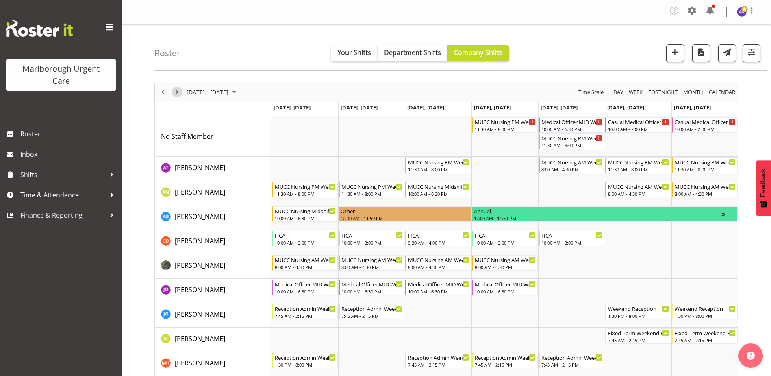
click at [178, 96] on span "Next" at bounding box center [177, 92] width 10 height 10
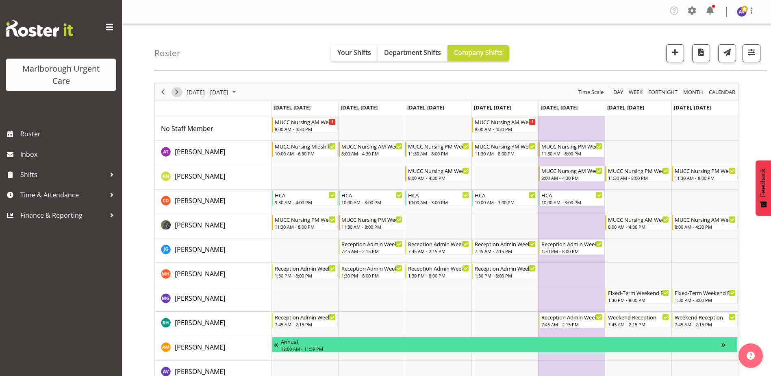
click at [179, 94] on span "Next" at bounding box center [177, 92] width 10 height 10
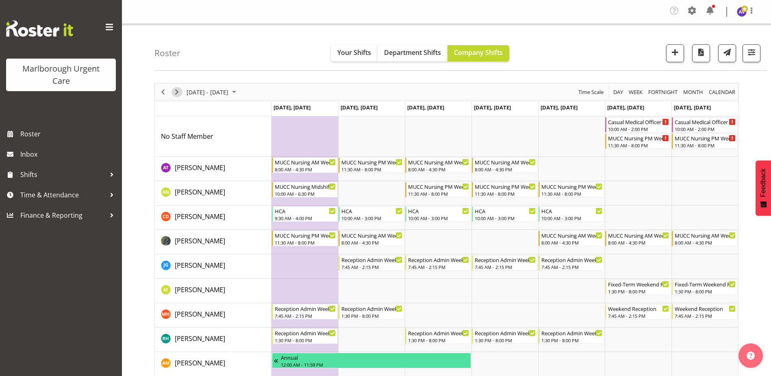
click at [179, 91] on span "Next" at bounding box center [177, 92] width 10 height 10
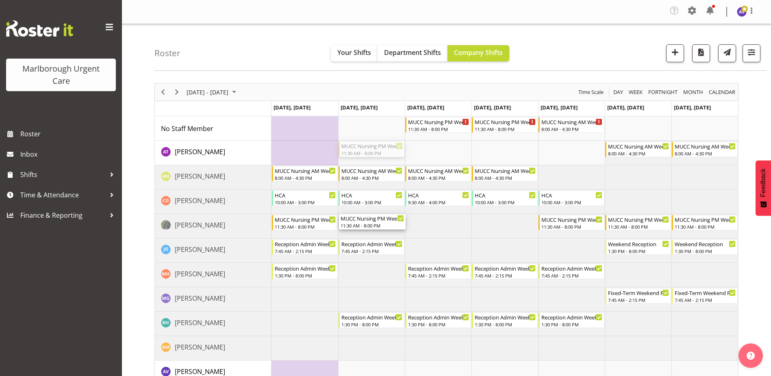
drag, startPoint x: 370, startPoint y: 148, endPoint x: 370, endPoint y: 223, distance: 75.6
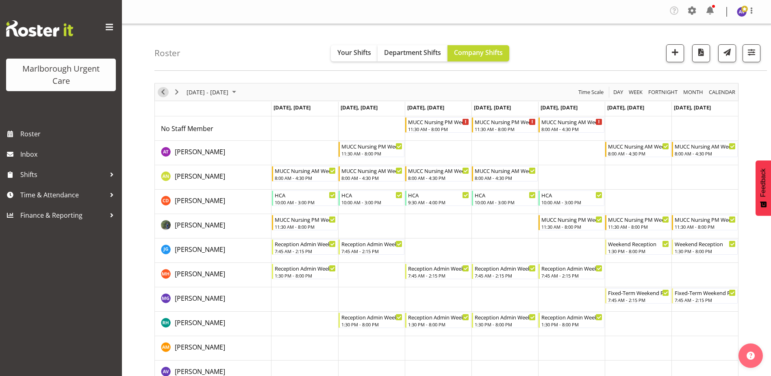
click at [165, 89] on span "Previous" at bounding box center [163, 92] width 10 height 10
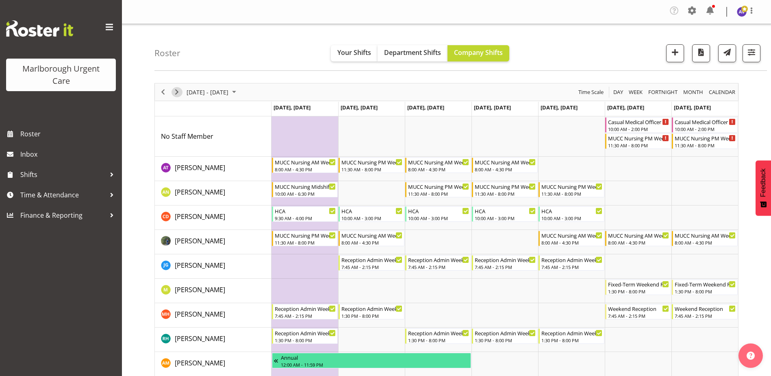
click at [178, 92] on span "Next" at bounding box center [177, 92] width 10 height 10
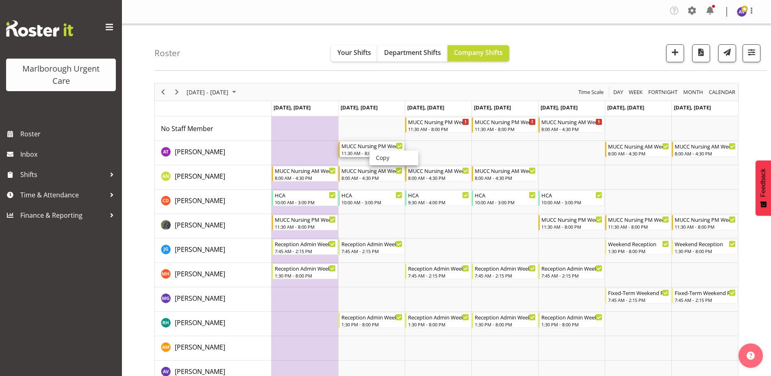
click at [357, 149] on div "MUCC Nursing PM Weekday" at bounding box center [372, 146] width 61 height 8
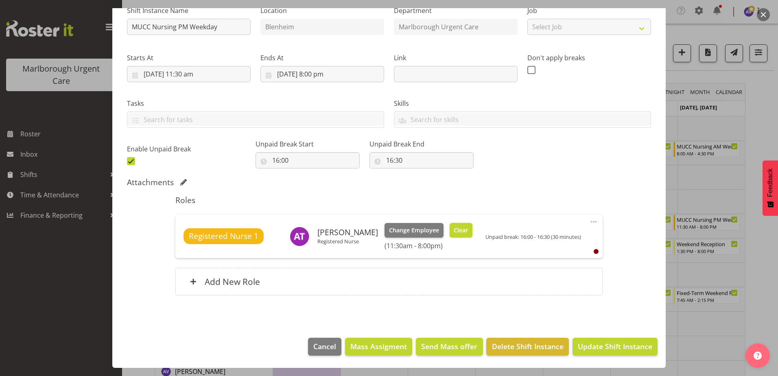
click at [456, 231] on span "Clear" at bounding box center [460, 230] width 14 height 9
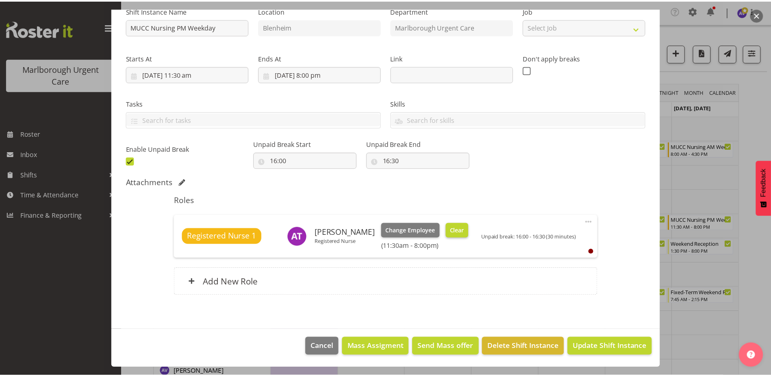
scroll to position [78, 0]
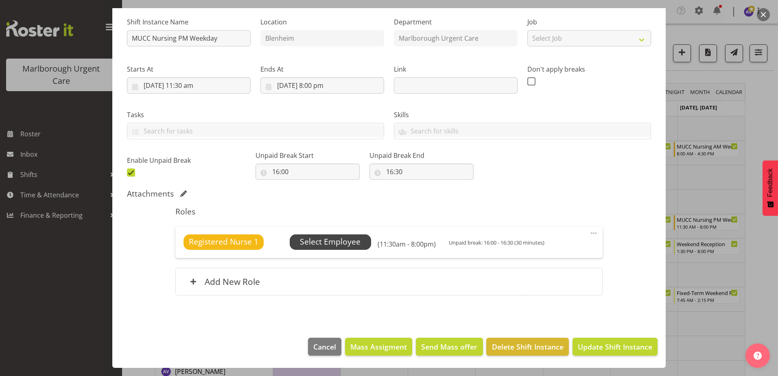
click at [331, 240] on span "Select Employee" at bounding box center [330, 242] width 61 height 12
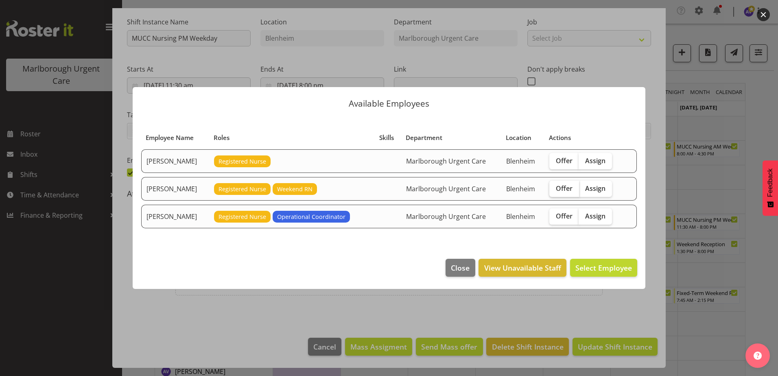
click at [566, 189] on span "Offer" at bounding box center [564, 188] width 17 height 8
click at [554, 189] on input "Offer" at bounding box center [551, 187] width 5 height 5
checkbox input "true"
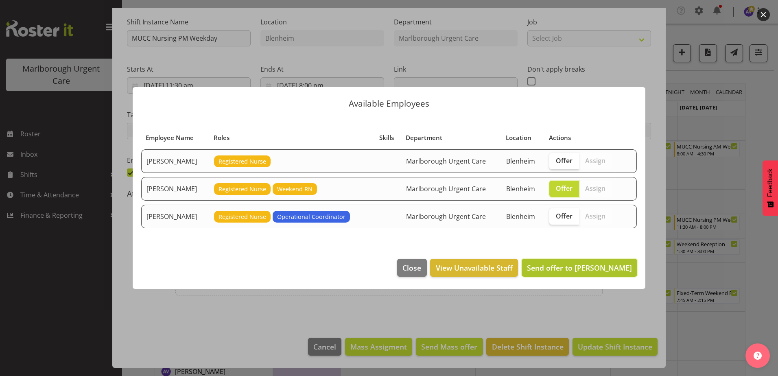
click at [557, 272] on span "Send offer to [PERSON_NAME]" at bounding box center [579, 268] width 105 height 10
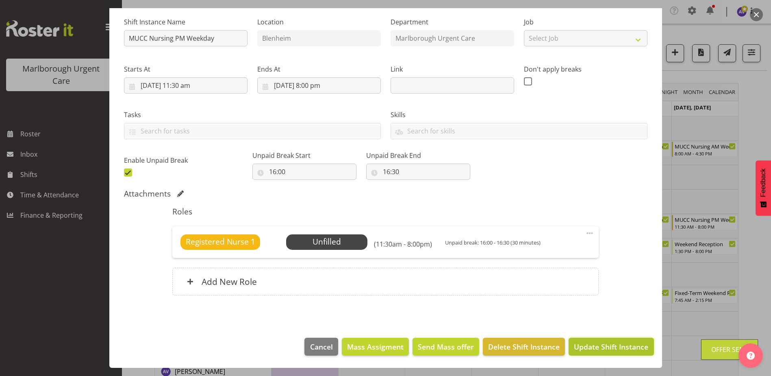
click at [592, 345] on span "Update Shift Instance" at bounding box center [611, 346] width 74 height 11
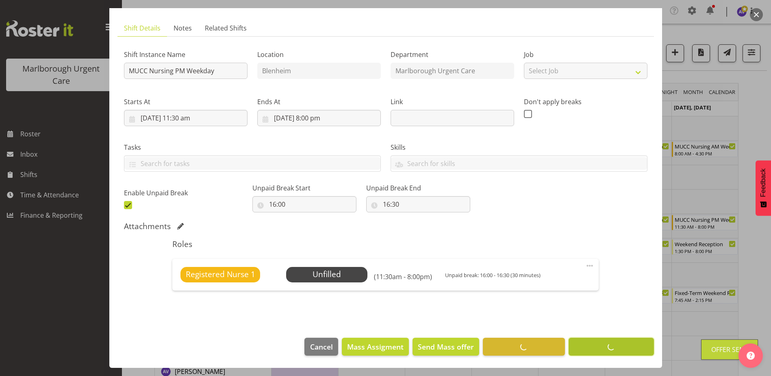
scroll to position [46, 0]
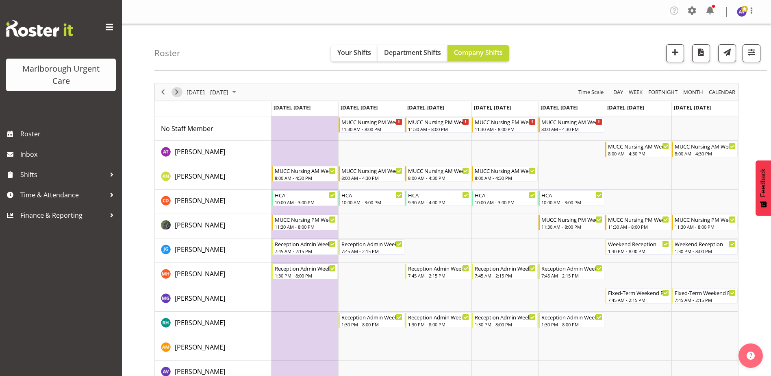
click at [181, 94] on span "Next" at bounding box center [177, 92] width 10 height 10
